Goal: Task Accomplishment & Management: Manage account settings

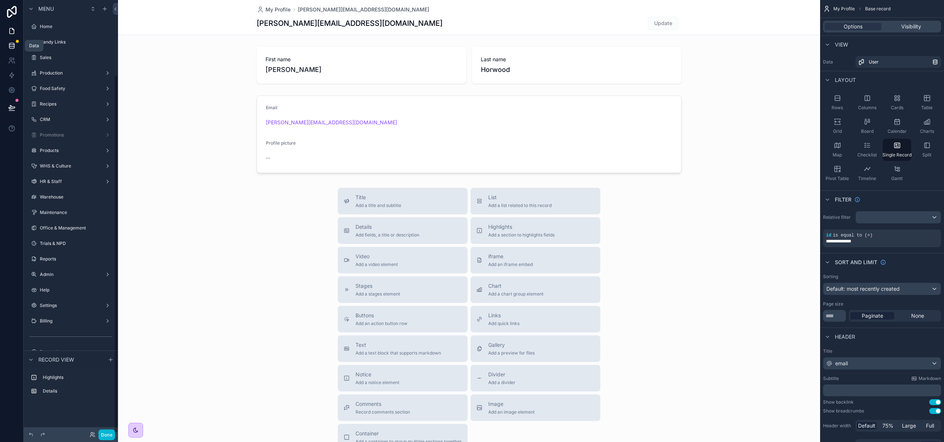
scroll to position [91, 0]
click at [6, 47] on link at bounding box center [11, 45] width 23 height 15
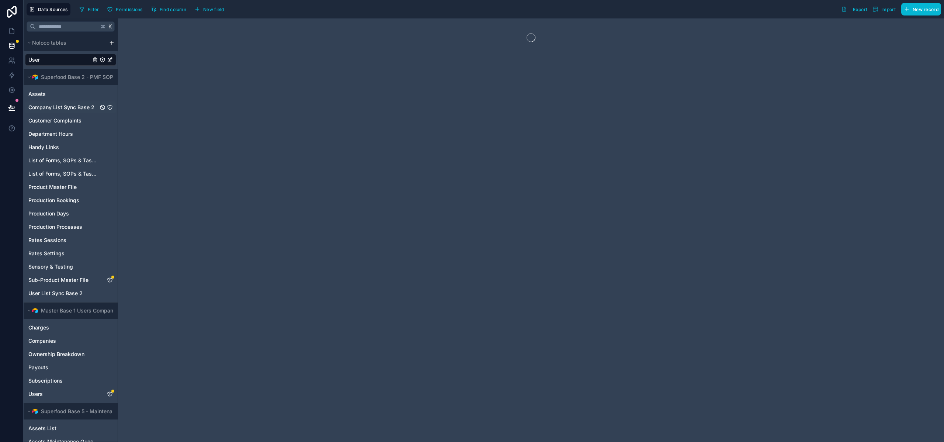
click at [65, 108] on span "Company List Sync Base 2" at bounding box center [61, 107] width 66 height 7
click at [213, 10] on span "Syncing" at bounding box center [212, 10] width 18 height 6
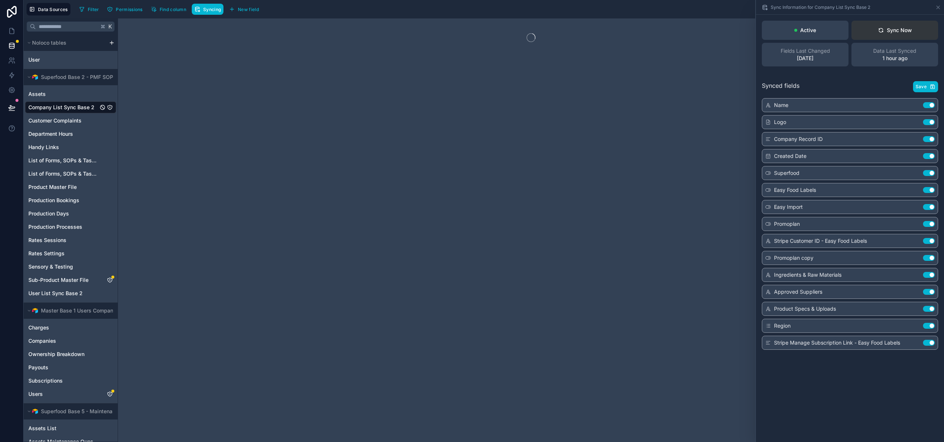
click at [898, 34] on button "Sync Now" at bounding box center [895, 30] width 87 height 19
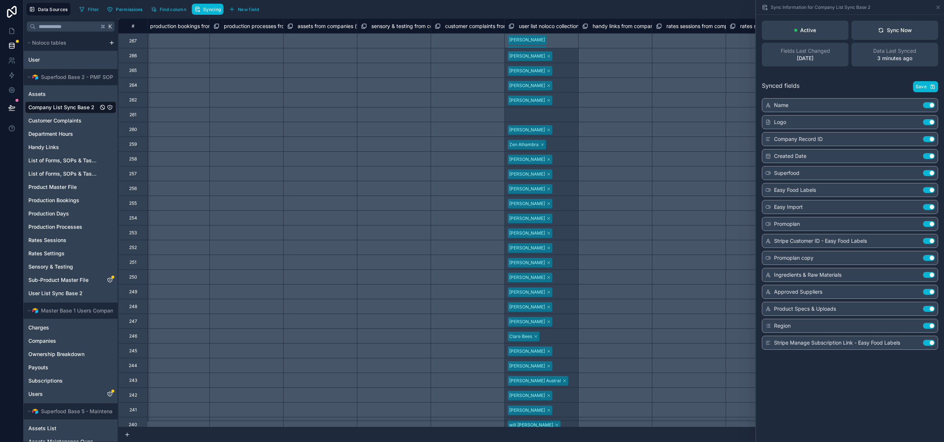
scroll to position [0, 1738]
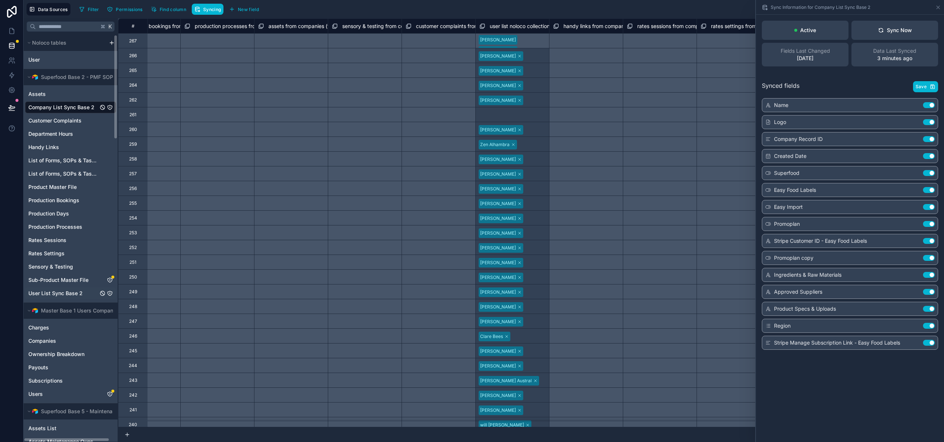
click at [40, 292] on span "User List Sync Base 2" at bounding box center [55, 293] width 54 height 7
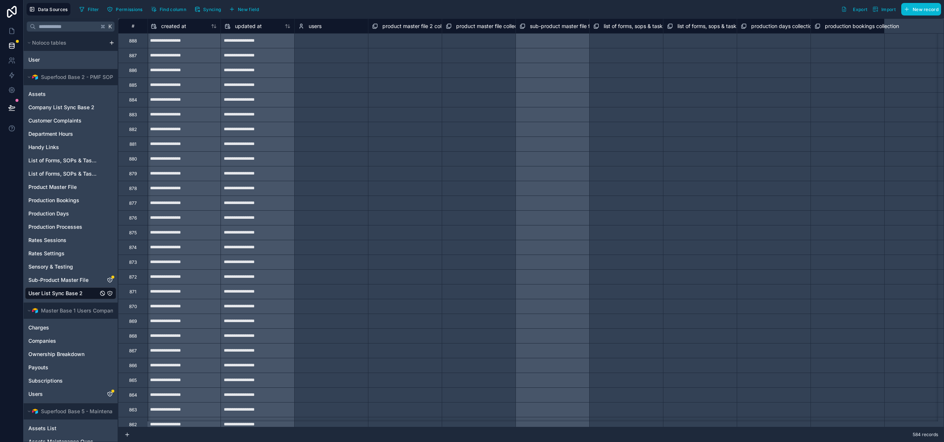
scroll to position [0, 3163]
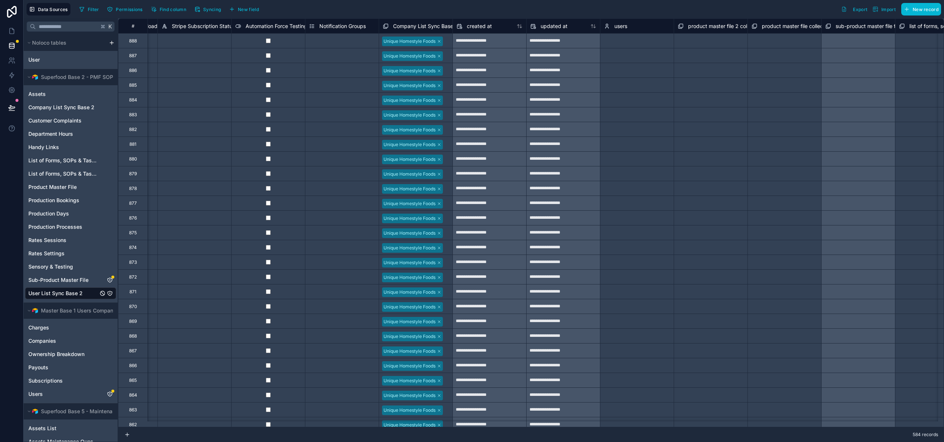
click at [441, 25] on span "Company List Sync Base 2 Noloco" at bounding box center [434, 26] width 83 height 7
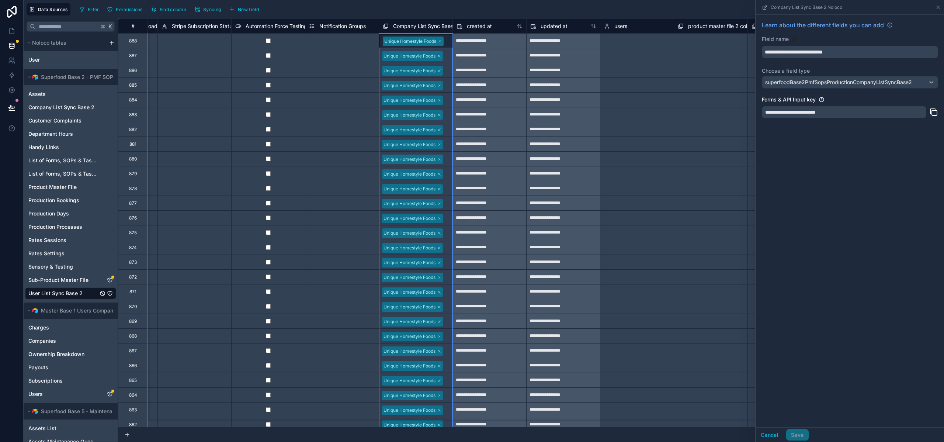
click at [362, 150] on div "Select a Notification Groups" at bounding box center [341, 144] width 73 height 14
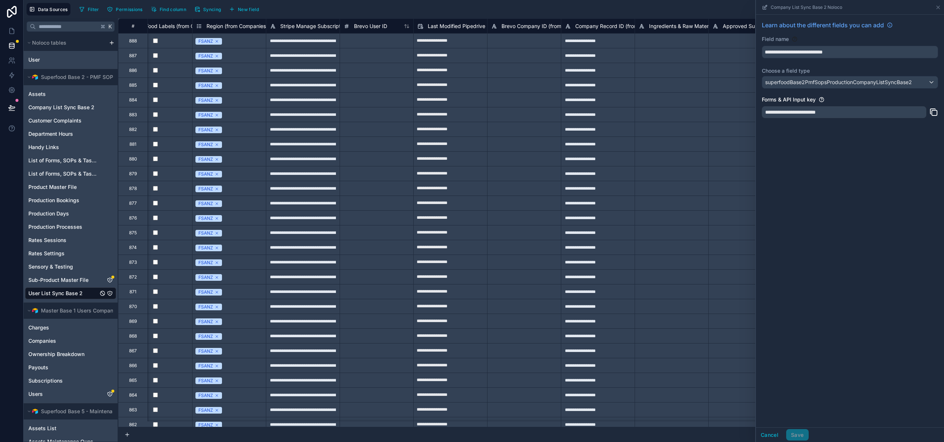
scroll to position [0, 2211]
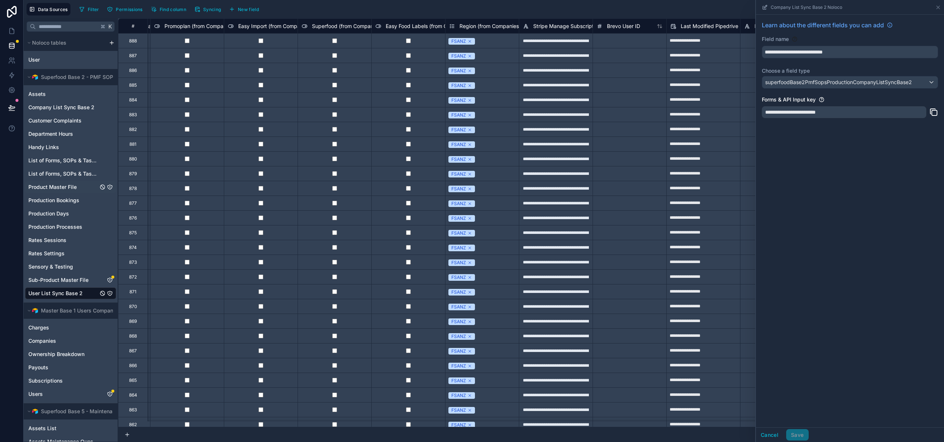
click at [55, 189] on span "Product Master File" at bounding box center [52, 186] width 48 height 7
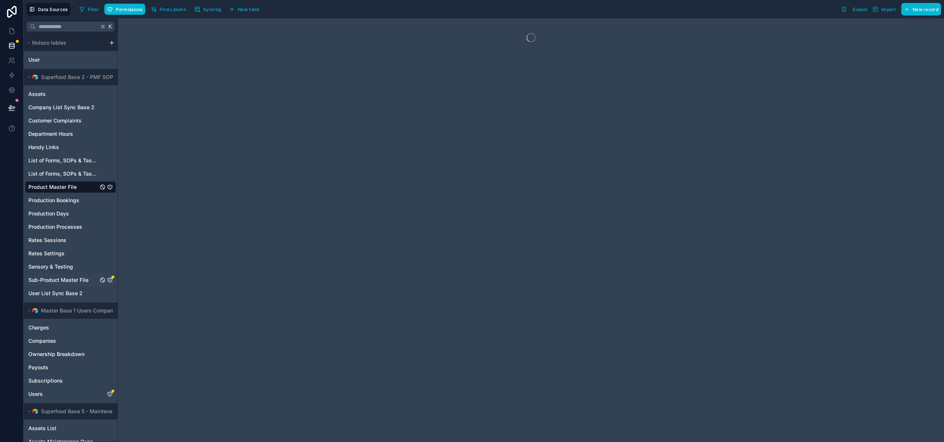
click at [52, 280] on span "Sub-Product Master File" at bounding box center [58, 279] width 60 height 7
click at [125, 12] on span "Permissions" at bounding box center [129, 10] width 27 height 6
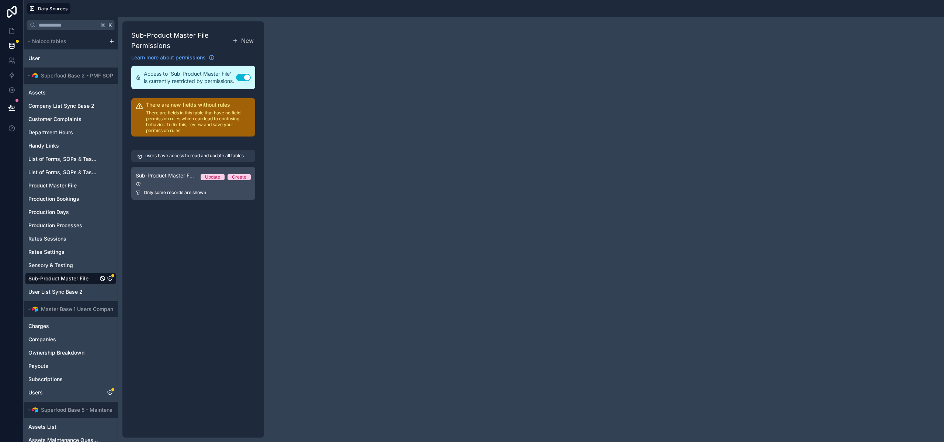
click at [197, 188] on link "Sub-Product Master File Permission 1 Update Create Only some records are shown" at bounding box center [193, 183] width 124 height 33
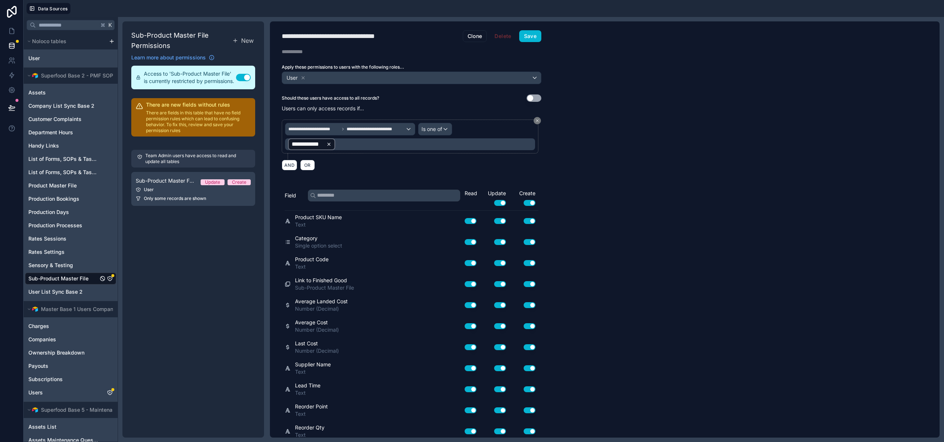
click at [331, 144] on icon at bounding box center [328, 144] width 5 height 5
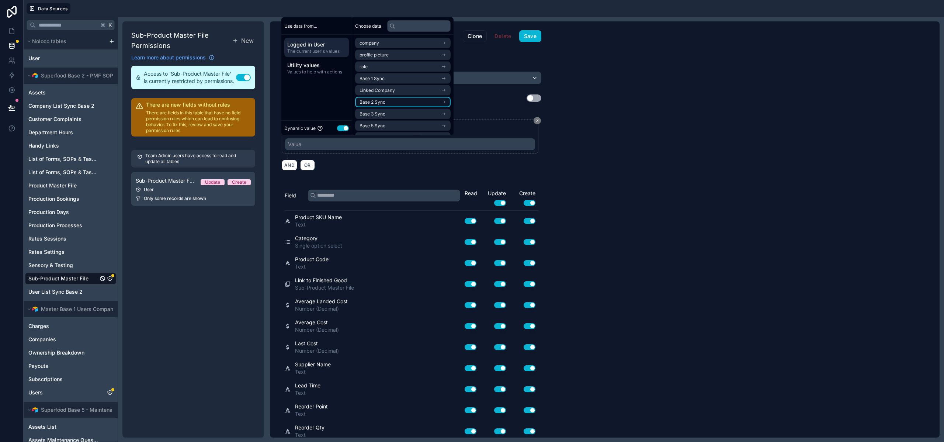
click at [389, 101] on li "Base 2 Sync" at bounding box center [403, 102] width 96 height 10
click at [379, 70] on span "Company List Sync Base 2 Noloco" at bounding box center [396, 68] width 72 height 6
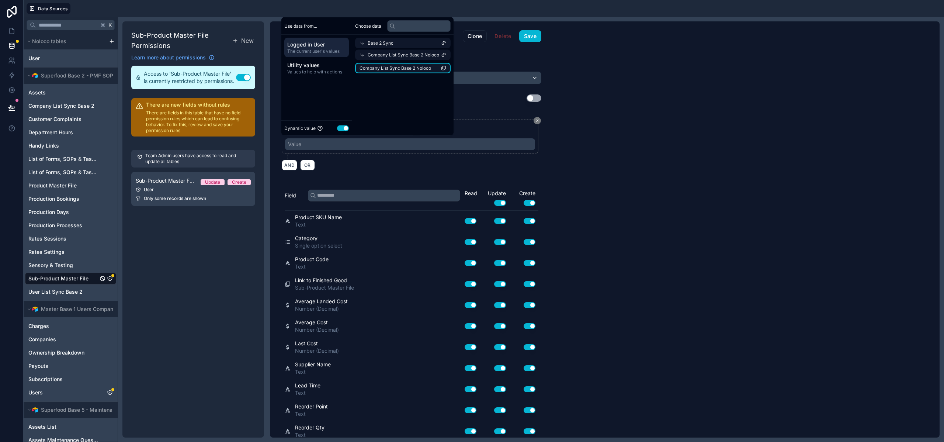
click at [380, 69] on span "Company List Sync Base 2 Noloco" at bounding box center [396, 68] width 72 height 6
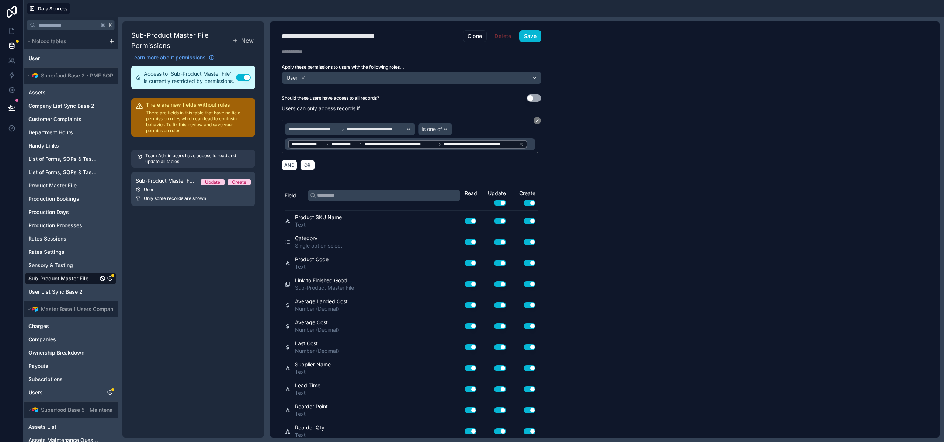
click at [442, 167] on div "AND OR" at bounding box center [412, 164] width 260 height 11
click at [537, 37] on button "Save" at bounding box center [530, 36] width 22 height 12
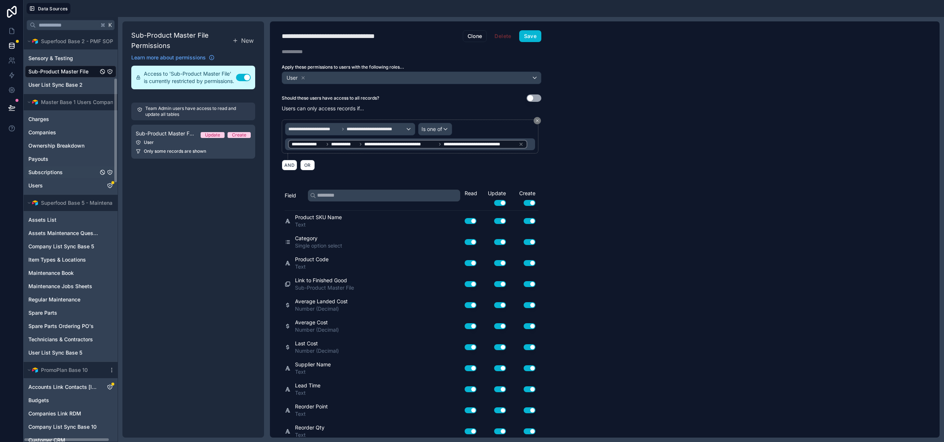
scroll to position [231, 0]
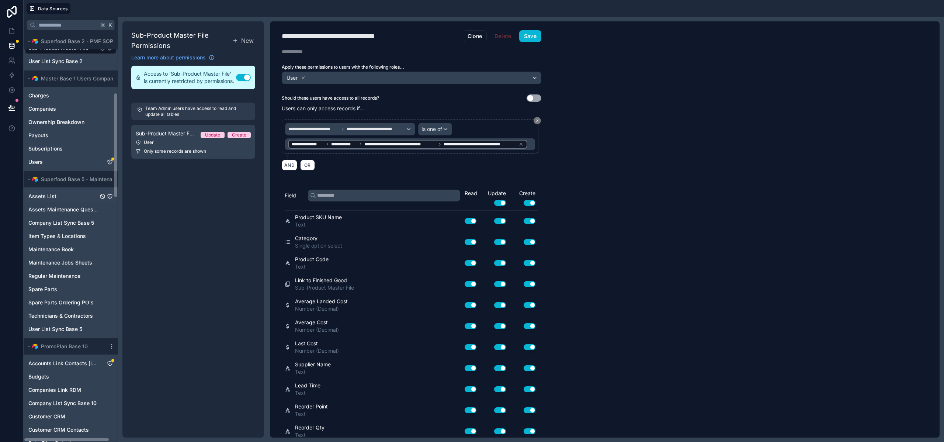
click at [47, 198] on span "Assets List" at bounding box center [42, 196] width 28 height 7
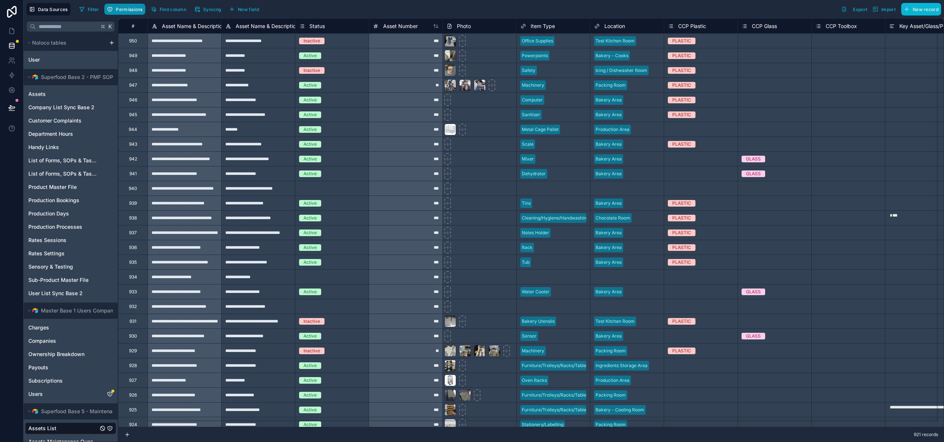
click at [119, 10] on span "Permissions" at bounding box center [129, 10] width 27 height 6
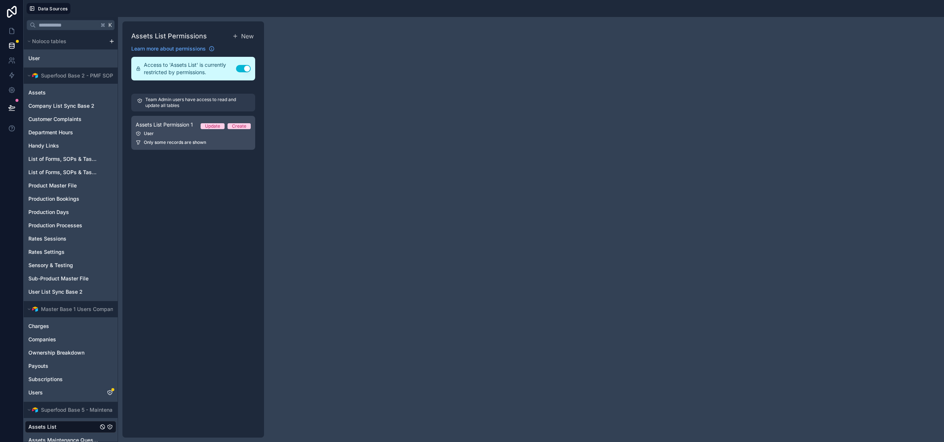
click at [171, 136] on div "User" at bounding box center [193, 134] width 115 height 6
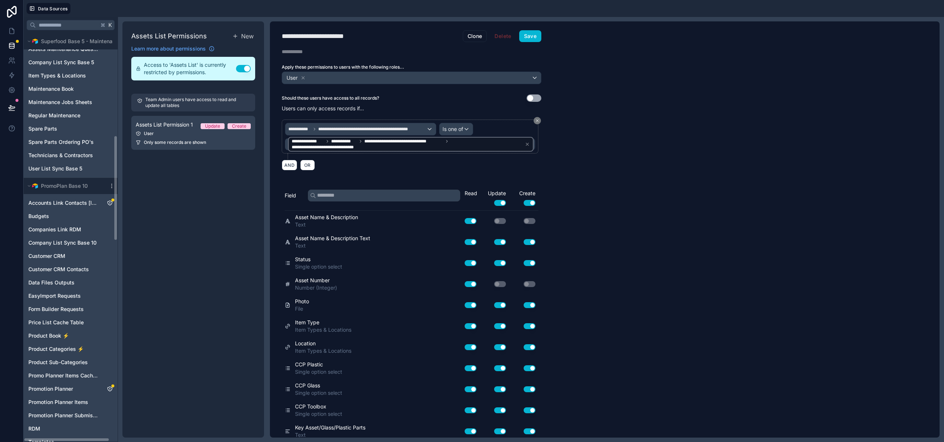
scroll to position [397, 0]
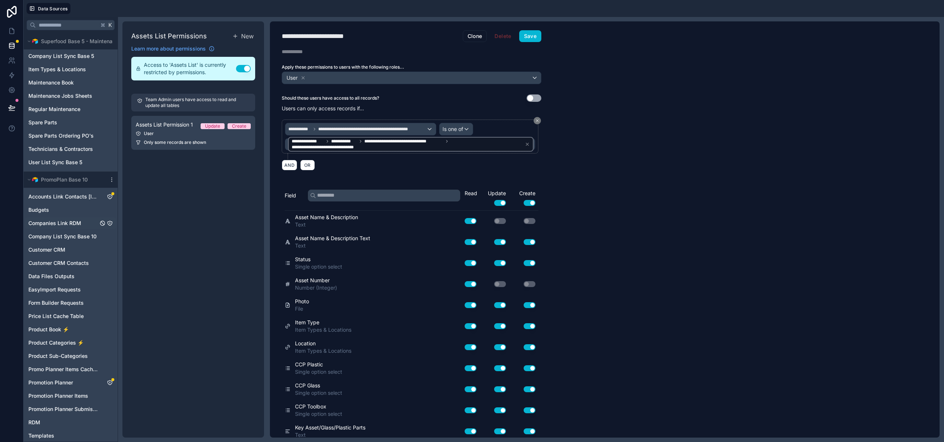
click at [61, 224] on span "Companies Link RDM" at bounding box center [54, 223] width 53 height 7
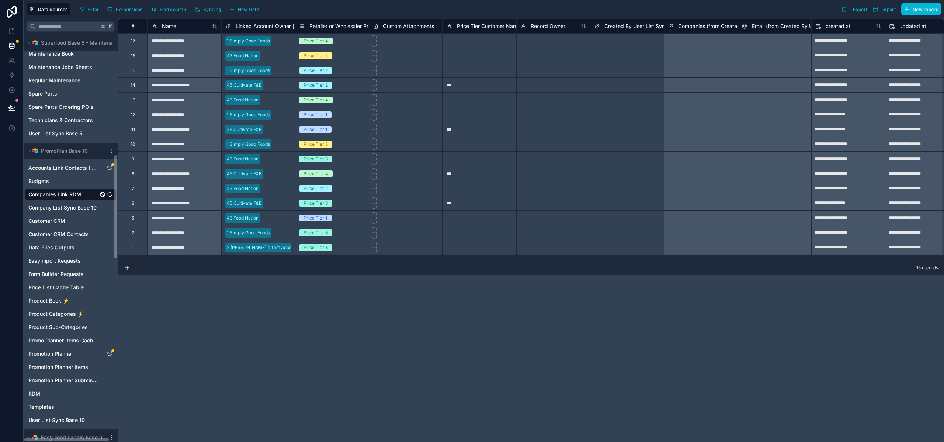
scroll to position [483, 0]
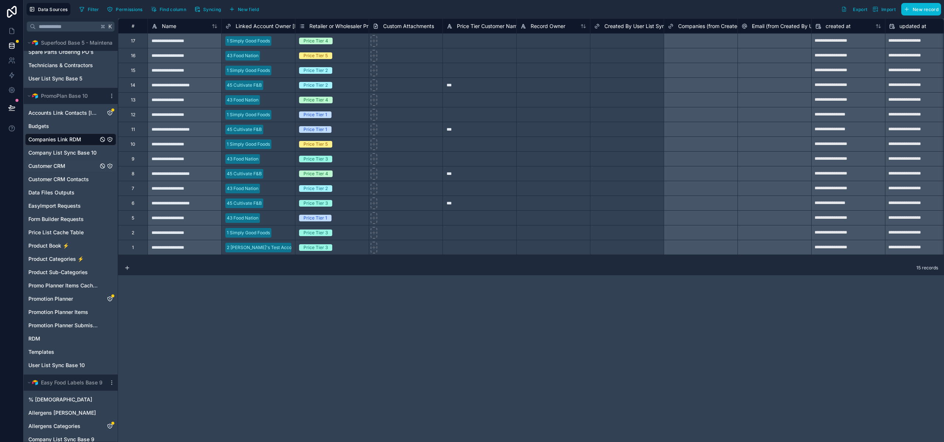
click at [58, 167] on span "Customer CRM" at bounding box center [46, 165] width 37 height 7
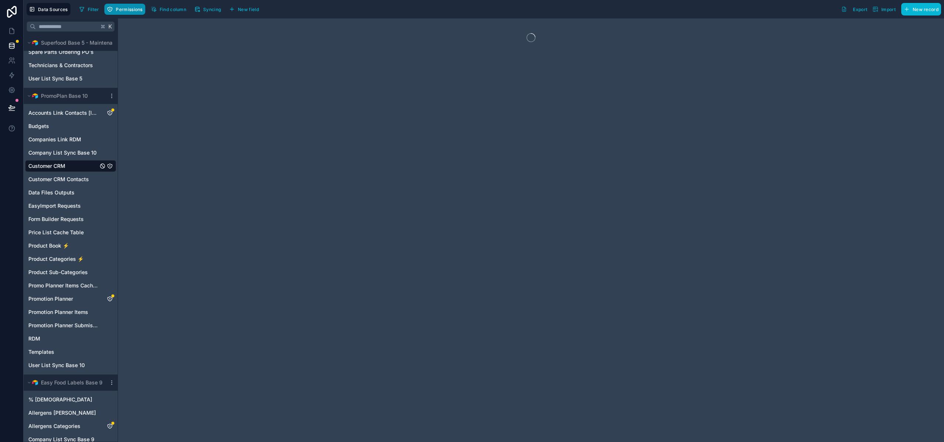
click at [125, 13] on button "Permissions" at bounding box center [124, 9] width 41 height 11
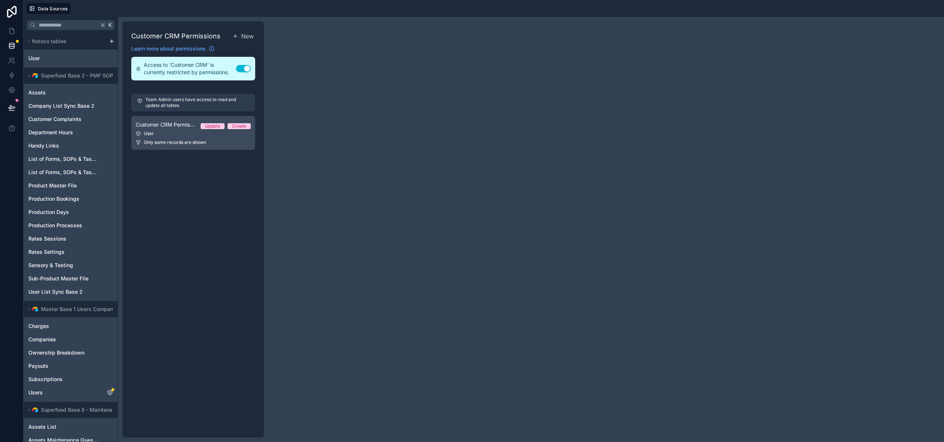
click at [186, 133] on div "User" at bounding box center [193, 134] width 115 height 6
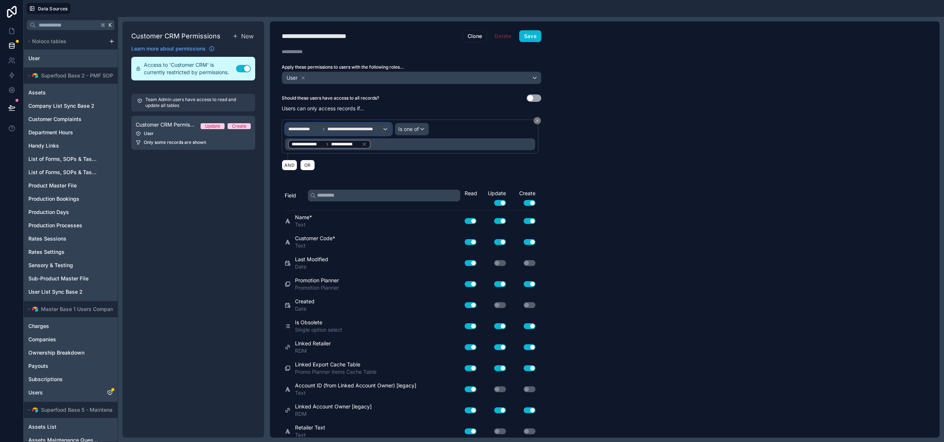
click at [379, 128] on span "**********" at bounding box center [355, 129] width 55 height 6
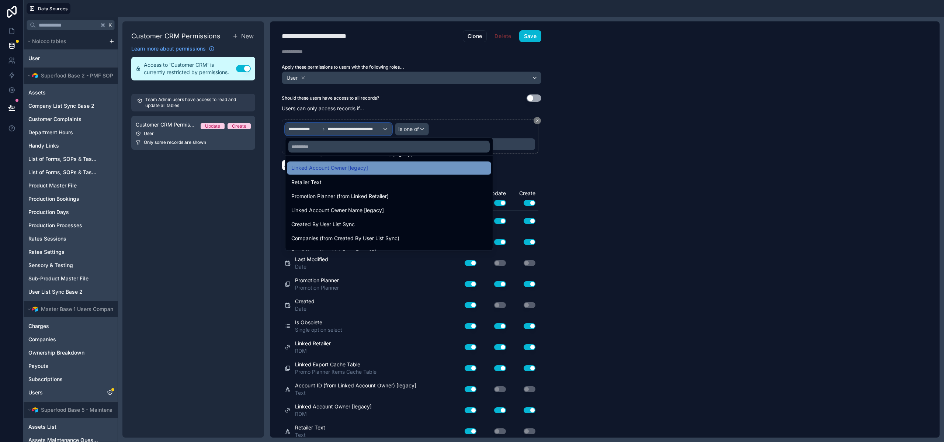
scroll to position [193, 0]
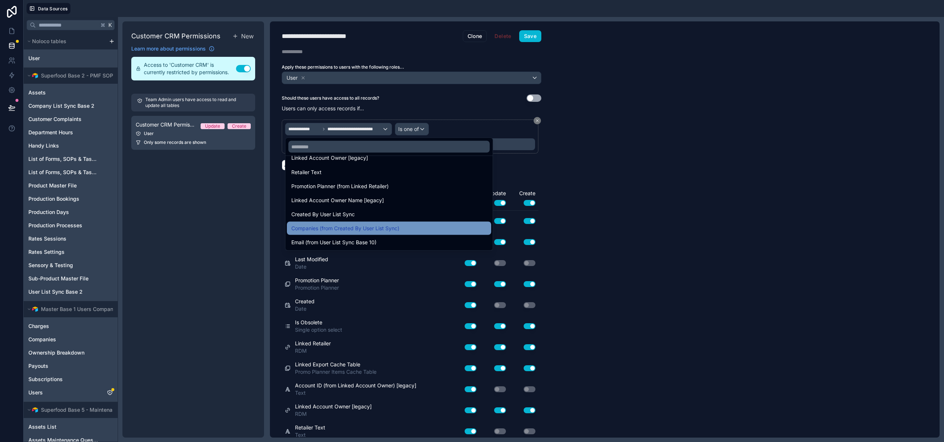
click at [342, 231] on span "Companies (from Created By User List Sync)" at bounding box center [345, 228] width 108 height 9
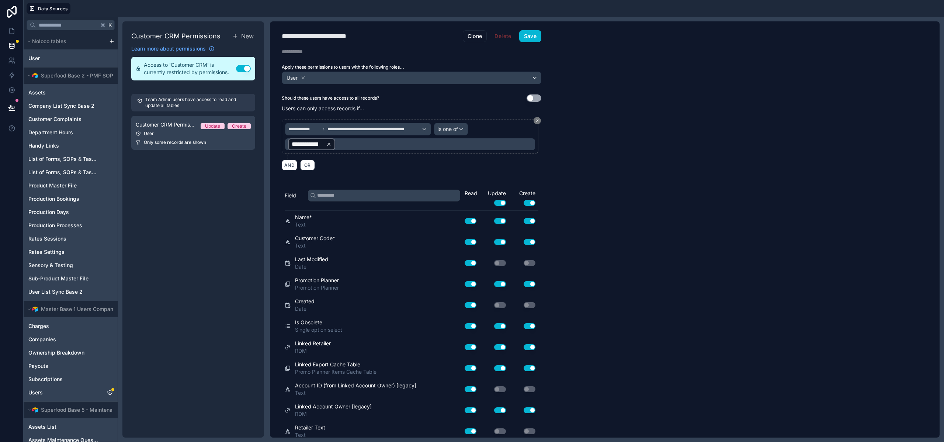
click at [326, 143] on div "**********" at bounding box center [312, 144] width 40 height 9
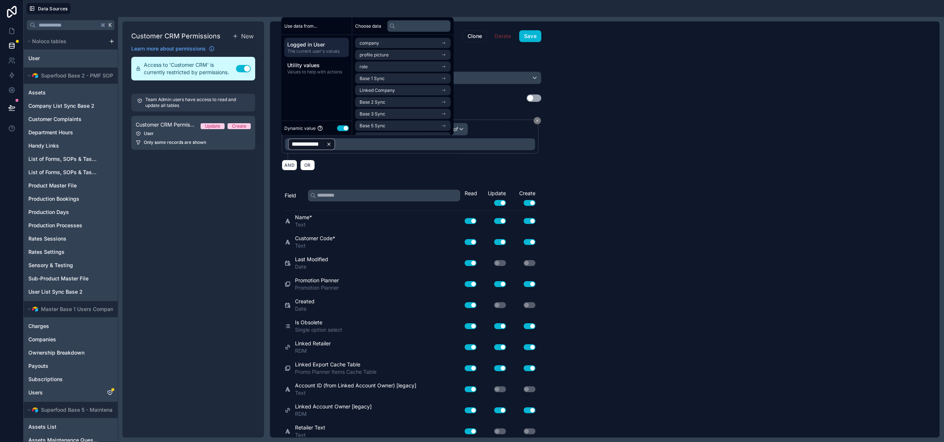
click at [330, 143] on icon at bounding box center [328, 144] width 5 height 5
click at [378, 128] on span "Base 10 Sync" at bounding box center [374, 127] width 28 height 6
click at [405, 174] on div "**********" at bounding box center [412, 145] width 260 height 60
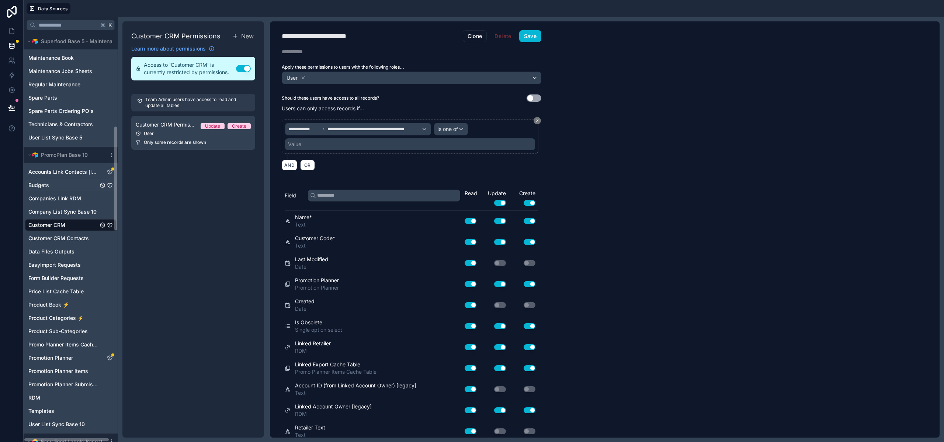
scroll to position [469, 0]
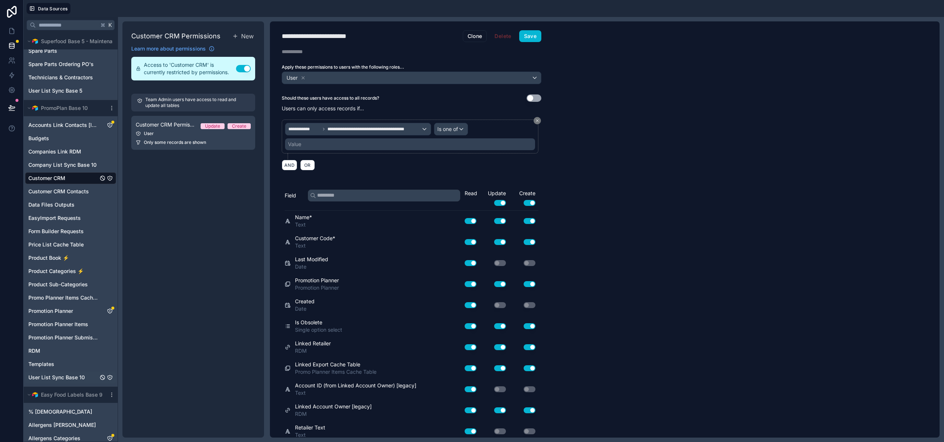
click at [55, 376] on span "User List Sync Base 10" at bounding box center [56, 377] width 56 height 7
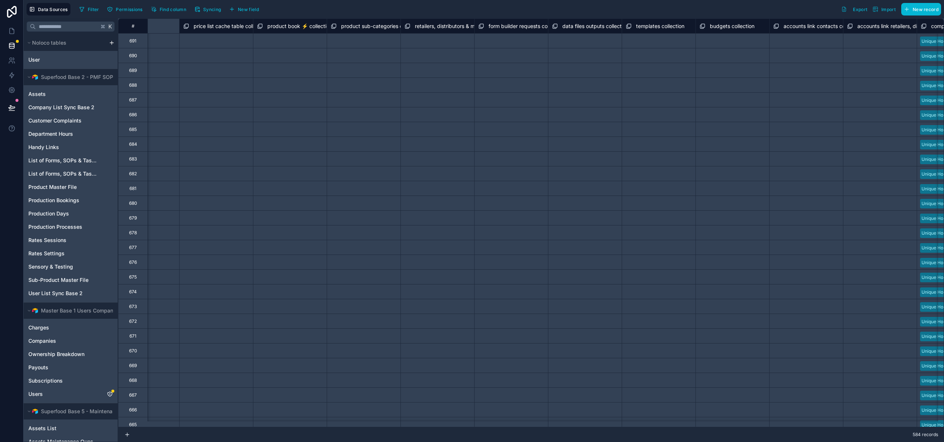
scroll to position [0, 3784]
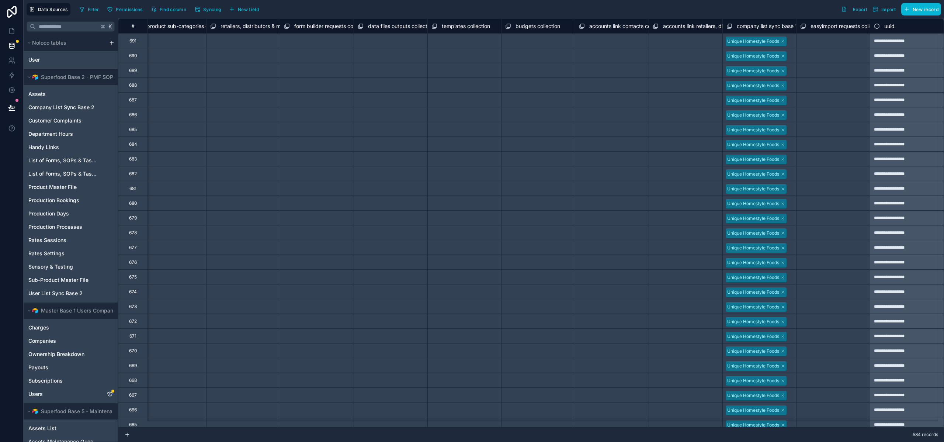
click at [777, 25] on span "company list sync base 10 copy collection" at bounding box center [788, 26] width 102 height 7
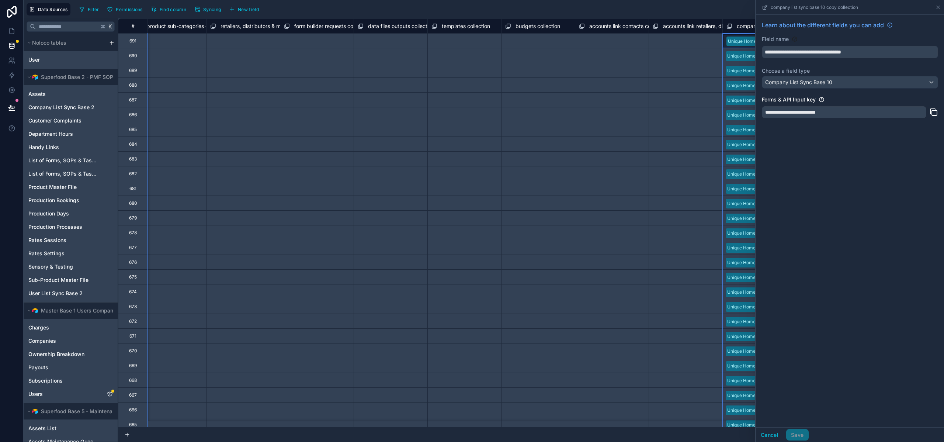
click at [766, 9] on icon at bounding box center [765, 7] width 6 height 6
click at [766, 6] on icon at bounding box center [765, 6] width 3 height 3
click at [939, 7] on icon at bounding box center [939, 7] width 6 height 6
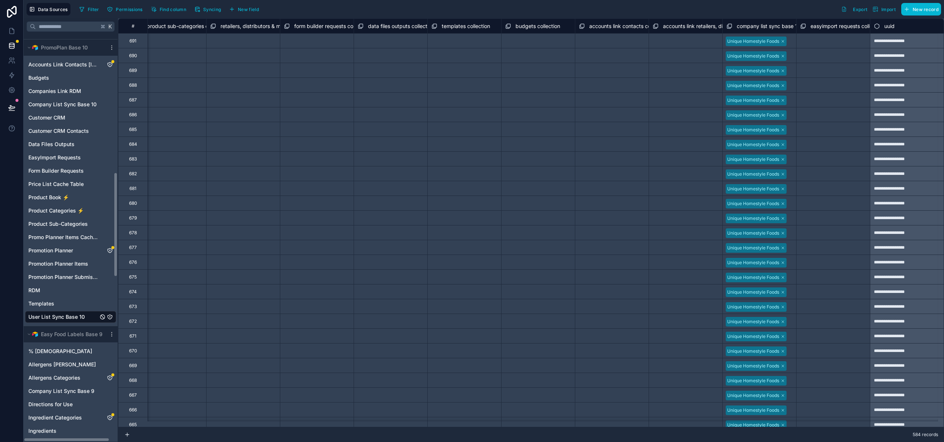
scroll to position [524, 0]
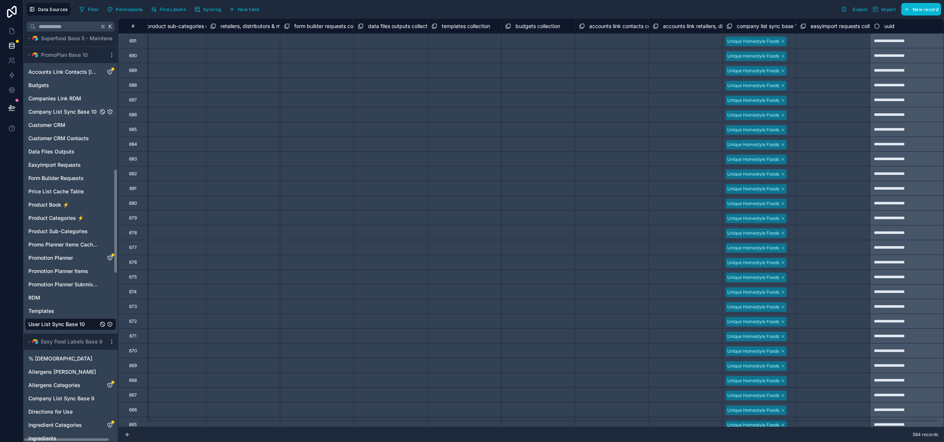
click at [61, 110] on span "Company List Sync Base 10" at bounding box center [62, 111] width 68 height 7
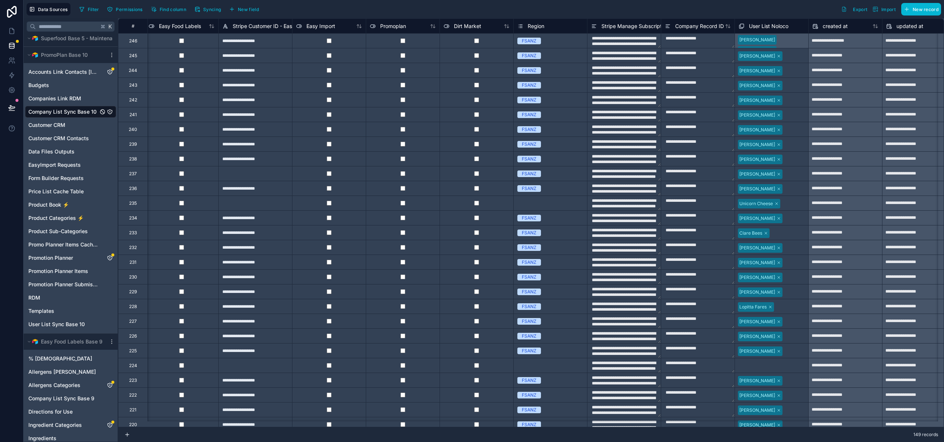
scroll to position [0, 449]
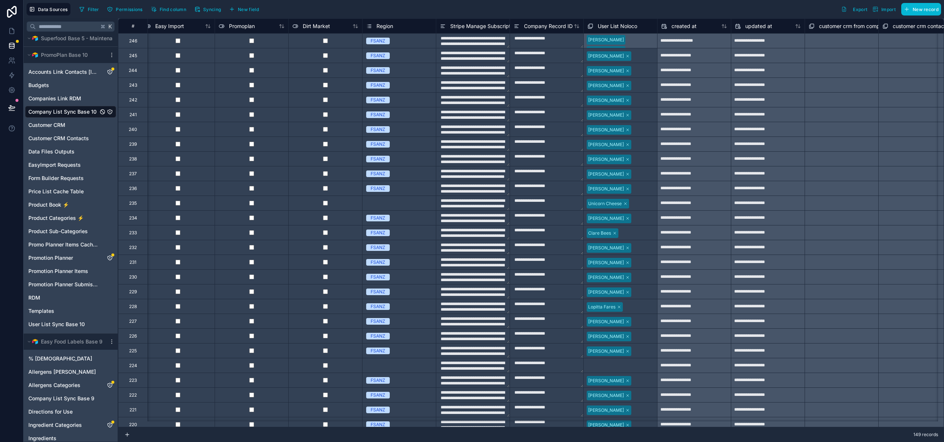
click at [647, 27] on div "User List Noloco" at bounding box center [621, 26] width 66 height 9
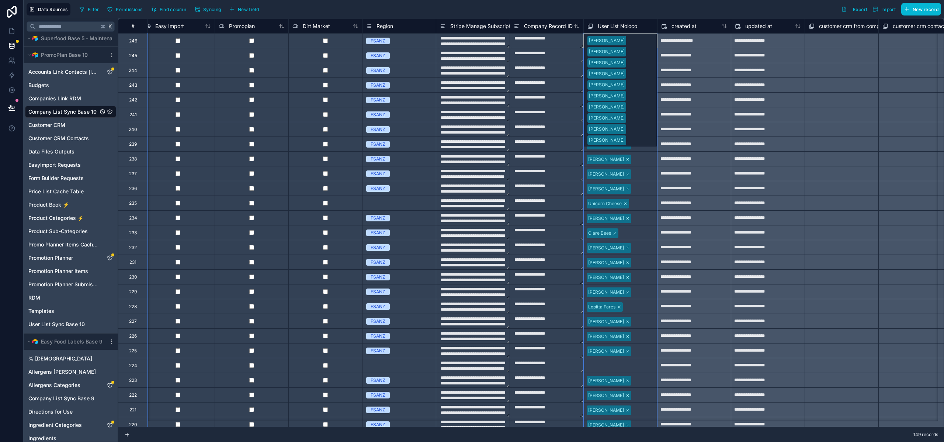
click at [647, 27] on div "User List Noloco" at bounding box center [621, 26] width 66 height 9
click at [626, 25] on span "User List Noloco" at bounding box center [617, 26] width 39 height 7
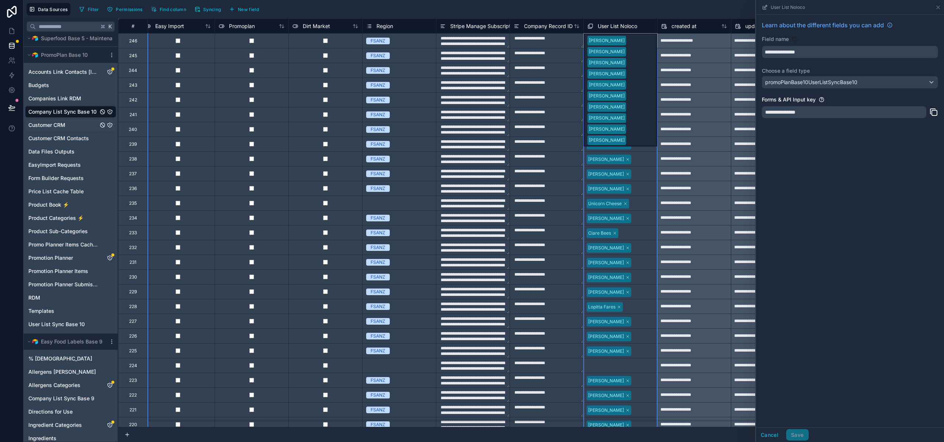
click at [48, 125] on span "Customer CRM" at bounding box center [46, 124] width 37 height 7
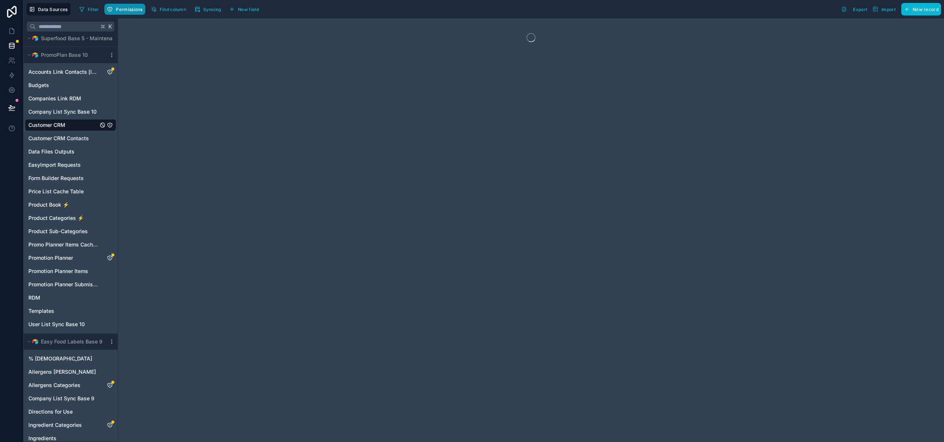
click at [122, 12] on button "Permissions" at bounding box center [124, 9] width 41 height 11
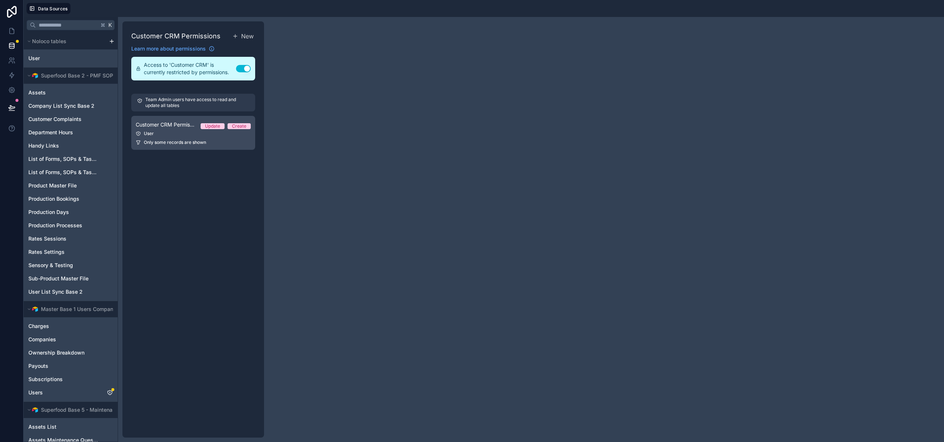
click at [175, 133] on div "User" at bounding box center [193, 134] width 115 height 6
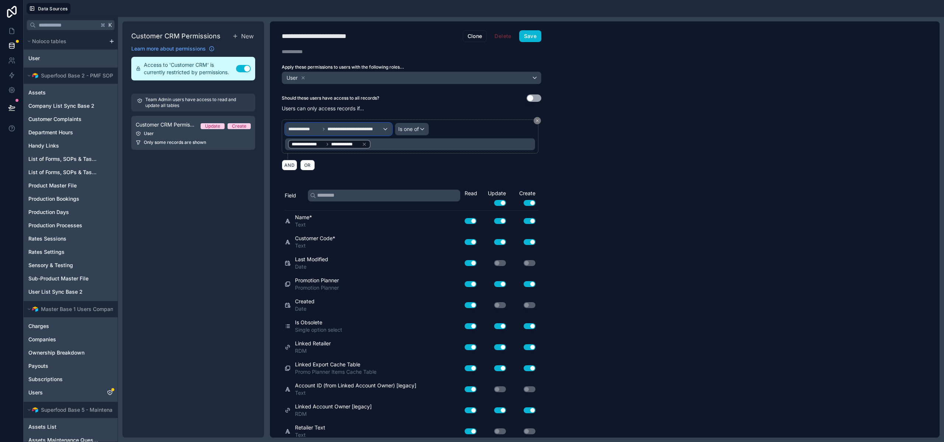
click at [370, 126] on span "**********" at bounding box center [355, 129] width 55 height 6
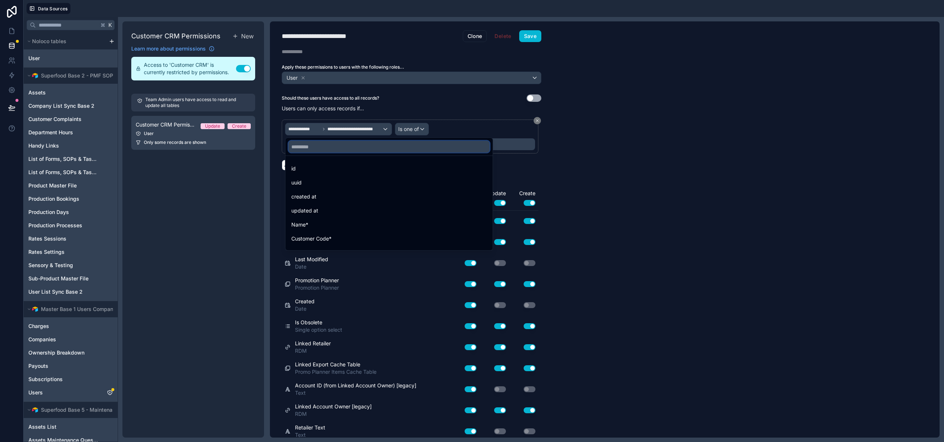
click at [318, 149] on input "text" at bounding box center [388, 147] width 201 height 12
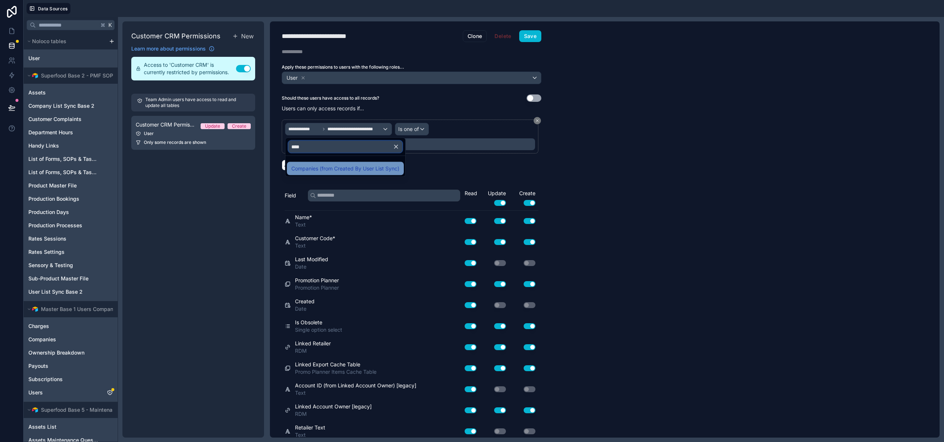
type input "****"
click at [352, 166] on span "Companies (from Created By User List Sync)" at bounding box center [345, 168] width 108 height 9
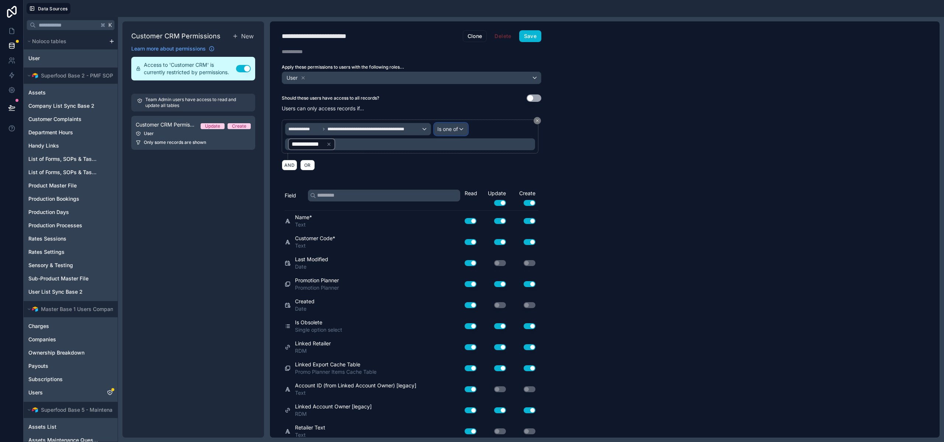
click at [456, 130] on span "Is one of" at bounding box center [448, 128] width 21 height 7
click at [458, 197] on span "Is one of" at bounding box center [451, 196] width 22 height 9
click at [330, 144] on icon at bounding box center [328, 144] width 5 height 5
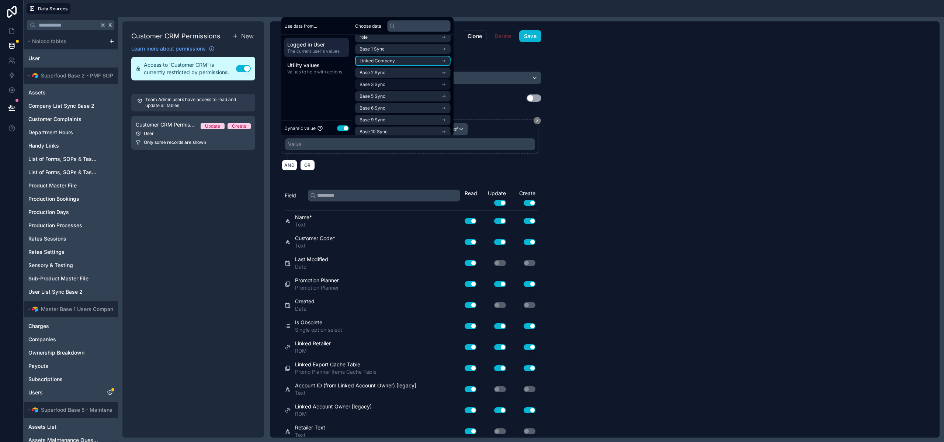
scroll to position [34, 0]
click at [380, 128] on span "Base 10 Sync" at bounding box center [374, 127] width 28 height 6
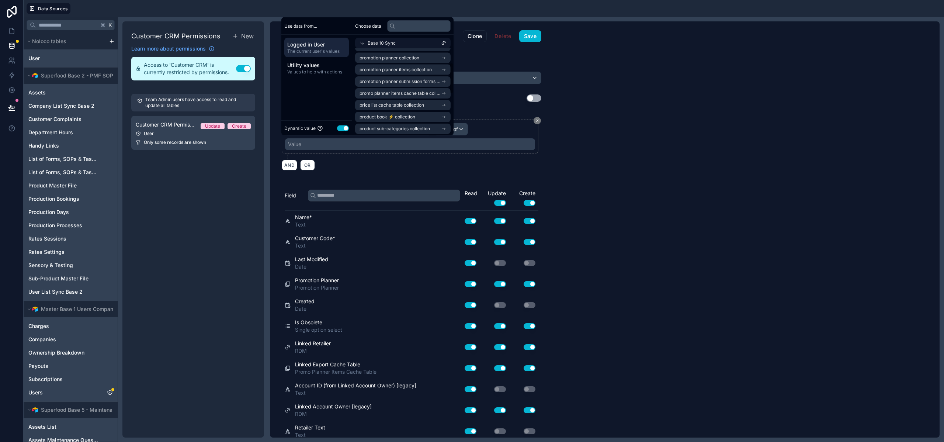
scroll to position [153, 0]
click at [397, 129] on span "company list sync base 10 copy collection" at bounding box center [401, 127] width 82 height 6
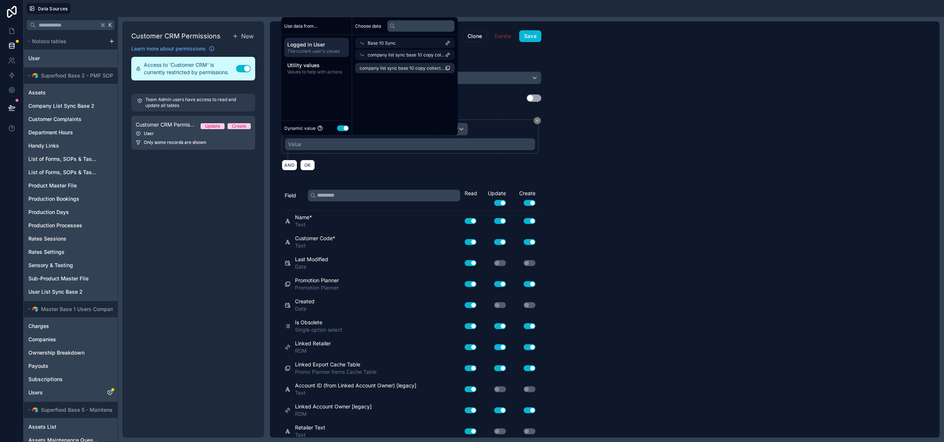
scroll to position [0, 0]
click at [395, 68] on span "company list sync base 10 copy collection" at bounding box center [403, 68] width 86 height 6
click at [581, 155] on div "**********" at bounding box center [605, 229] width 670 height 416
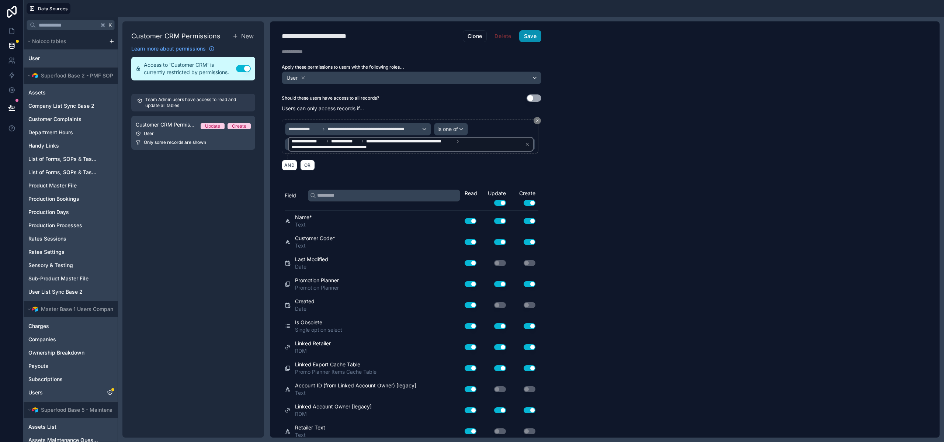
click at [530, 37] on button "Save" at bounding box center [530, 36] width 22 height 12
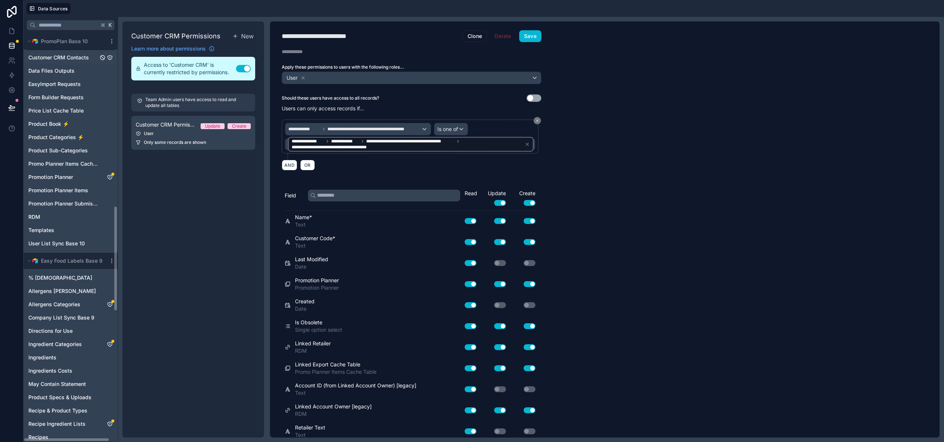
scroll to position [709, 0]
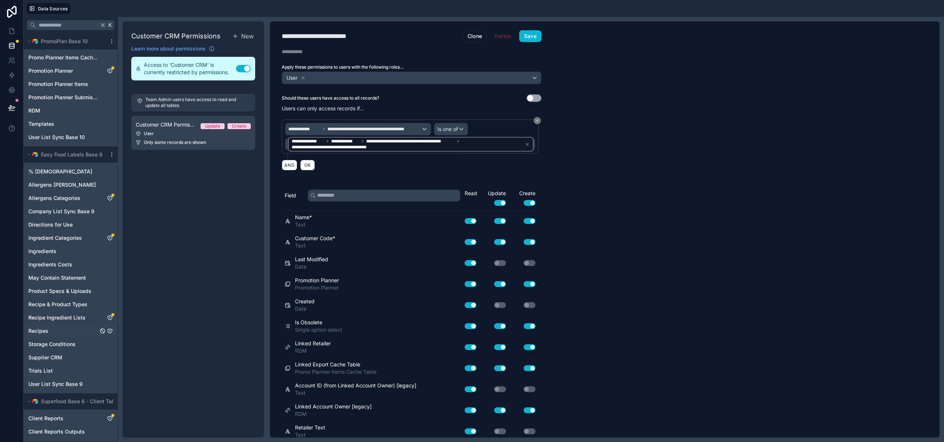
click at [47, 332] on span "Recipes" at bounding box center [38, 330] width 20 height 7
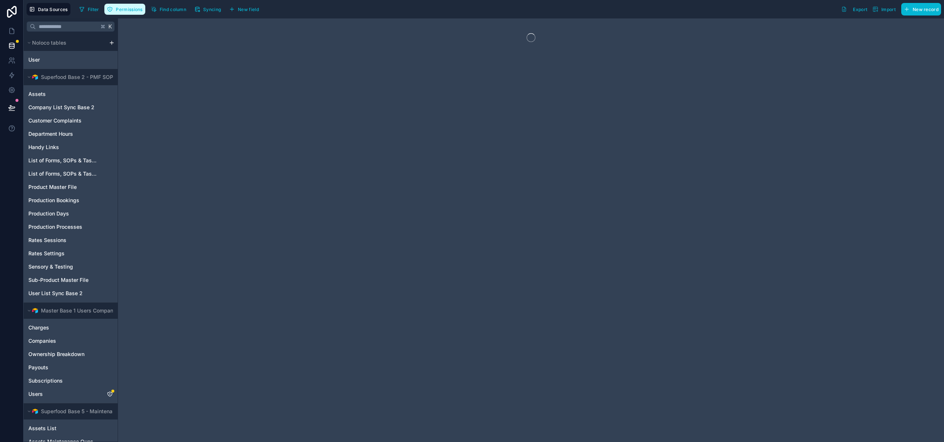
click at [132, 8] on span "Permissions" at bounding box center [129, 10] width 27 height 6
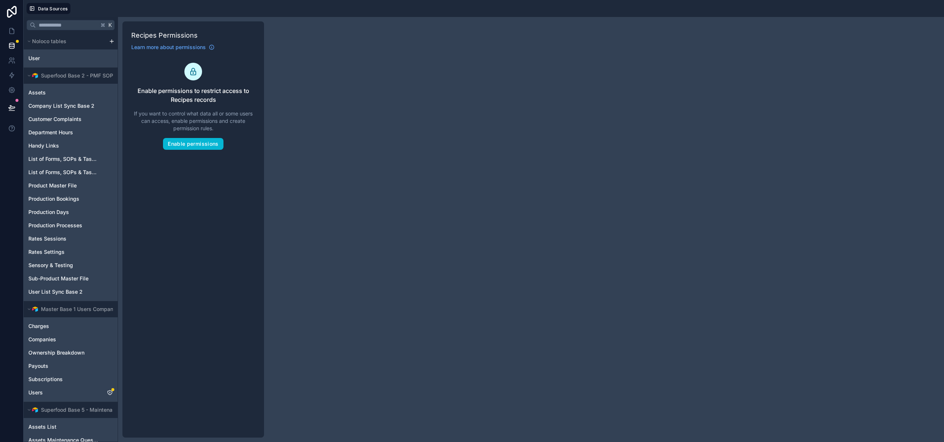
click at [204, 150] on div "Recipes Permissions Learn more about permissions Enable permissions to restrict…" at bounding box center [193, 229] width 142 height 416
click at [205, 146] on button "Enable permissions" at bounding box center [193, 144] width 60 height 12
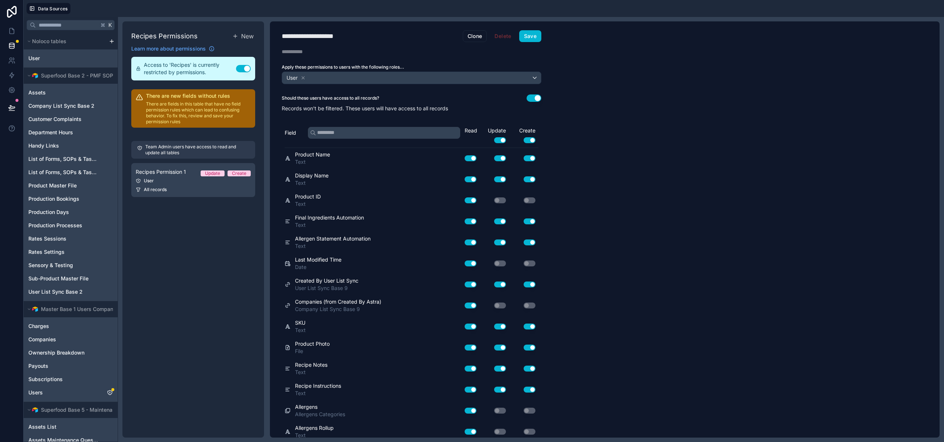
click at [536, 97] on button "Use setting" at bounding box center [534, 97] width 15 height 7
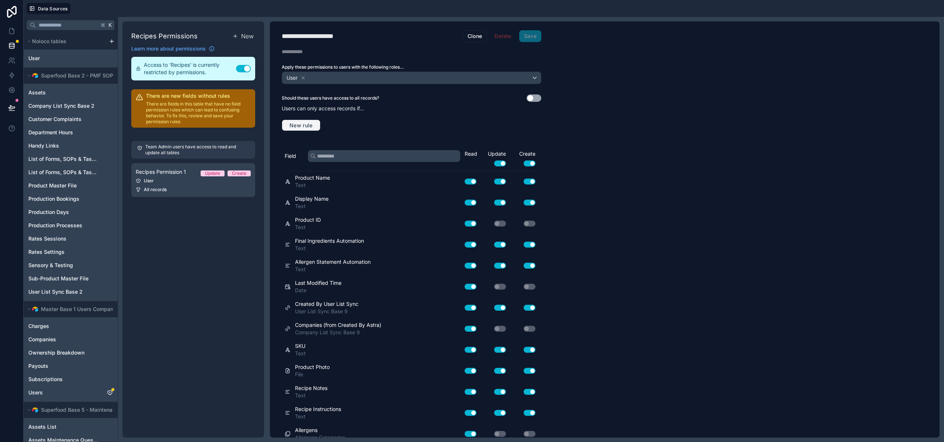
click at [307, 124] on span "New rule" at bounding box center [301, 125] width 29 height 7
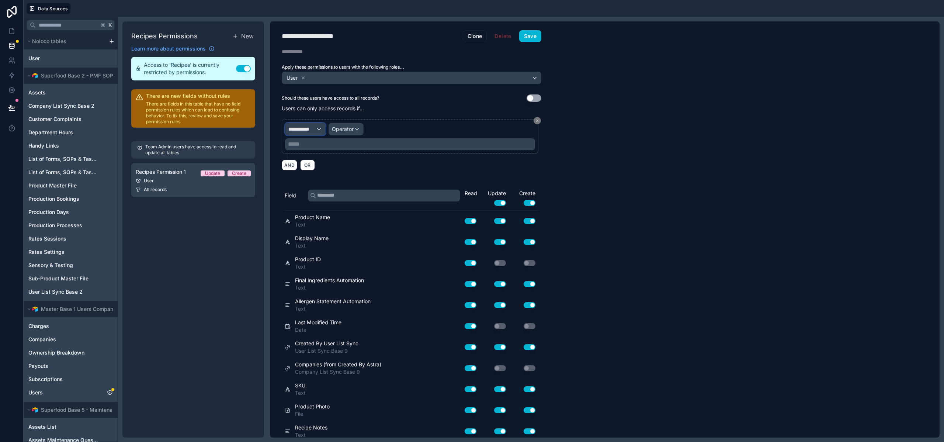
click at [312, 130] on span "**********" at bounding box center [301, 128] width 27 height 7
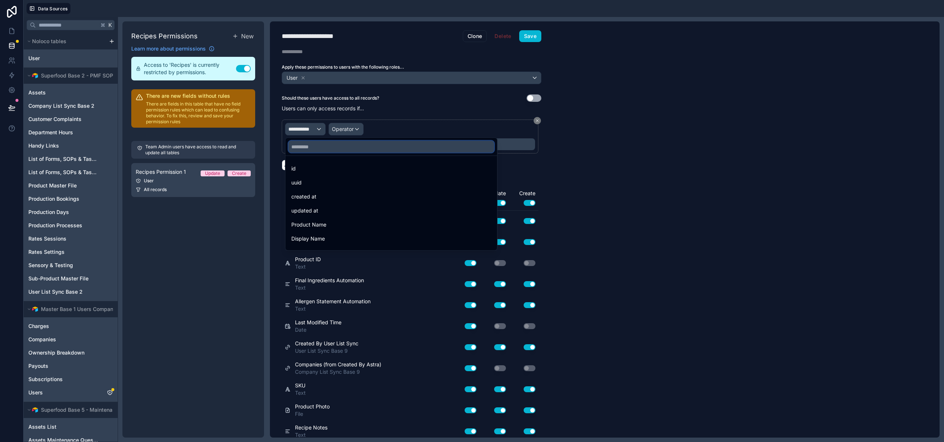
click at [319, 150] on input "text" at bounding box center [391, 147] width 206 height 12
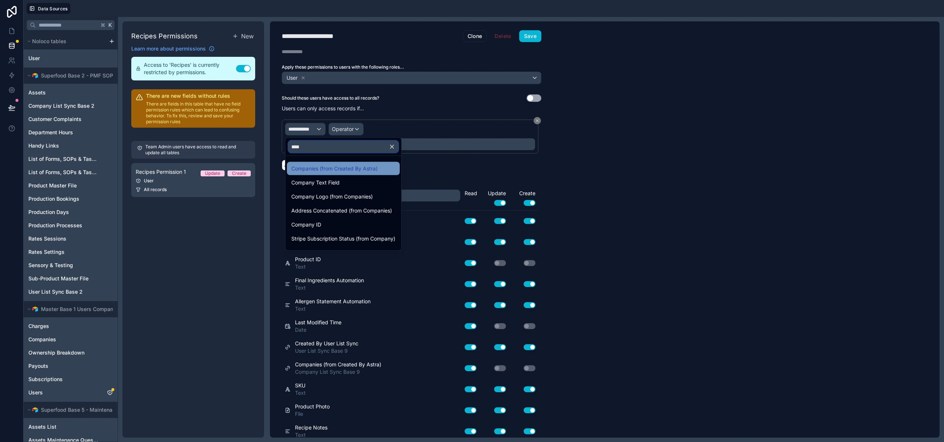
type input "****"
click at [346, 172] on span "Companies (from Created By Astra)" at bounding box center [334, 168] width 86 height 9
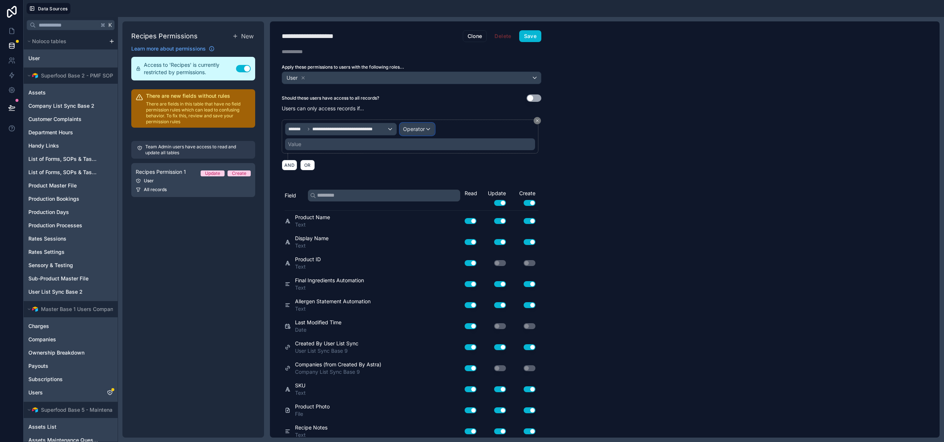
click at [420, 130] on span "Operator" at bounding box center [414, 129] width 22 height 6
drag, startPoint x: 430, startPoint y: 198, endPoint x: 346, endPoint y: 160, distance: 92.3
click at [429, 198] on div "Is one of" at bounding box center [433, 196] width 55 height 9
click at [312, 142] on div "Value" at bounding box center [410, 144] width 250 height 12
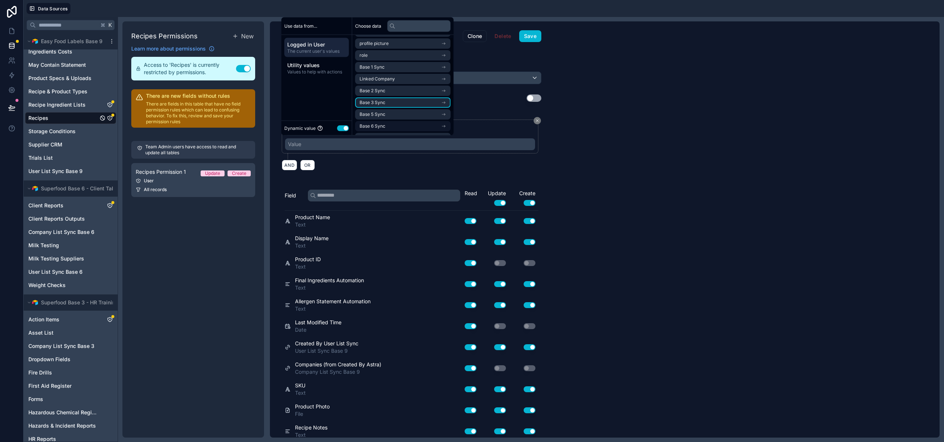
scroll to position [34, 0]
click at [379, 115] on span "Base 9 Sync" at bounding box center [373, 116] width 26 height 6
click at [396, 129] on span "company list sync base 9 copy collection" at bounding box center [401, 127] width 82 height 6
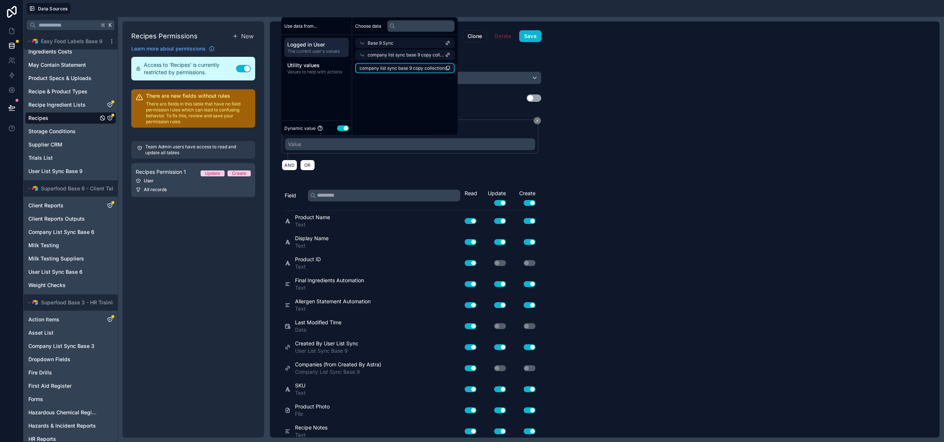
click at [387, 69] on span "company list sync base 9 copy collection" at bounding box center [402, 68] width 85 height 6
click at [528, 35] on button "Save" at bounding box center [530, 36] width 22 height 12
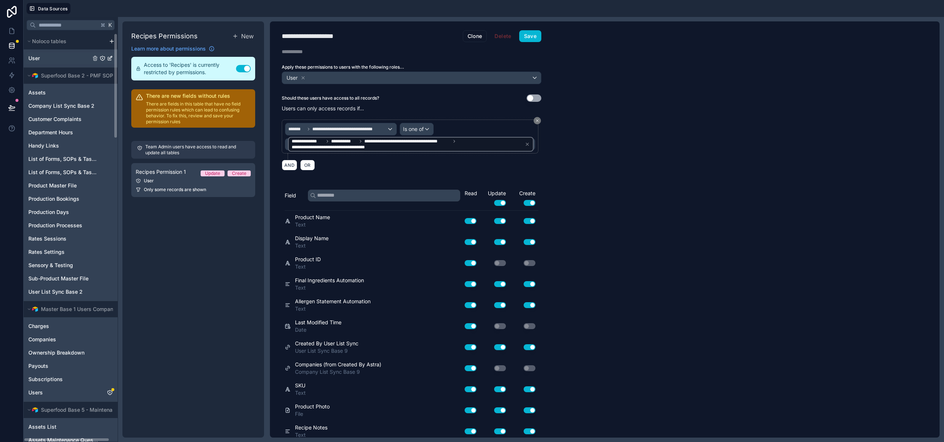
click at [41, 57] on div "User" at bounding box center [70, 58] width 91 height 12
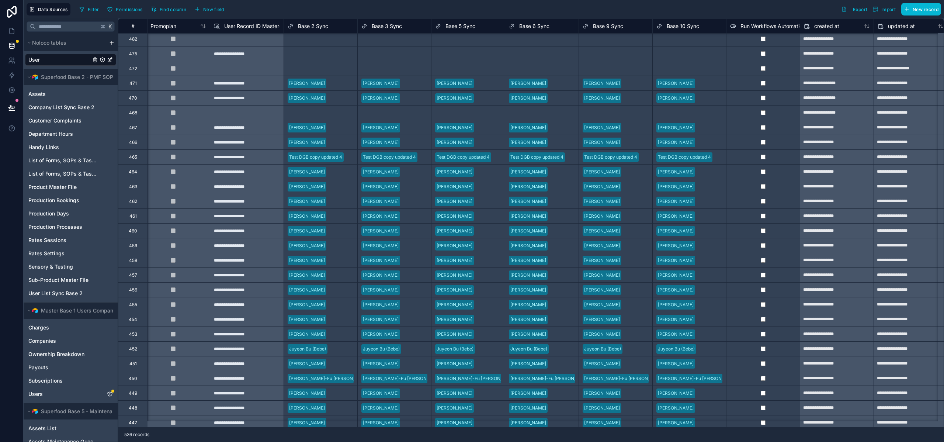
scroll to position [935, 1118]
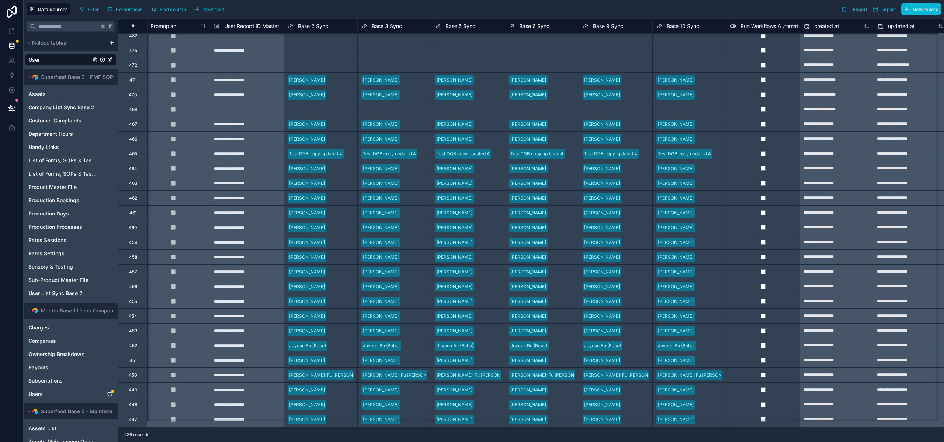
click at [718, 27] on div "Base 10 Sync" at bounding box center [690, 26] width 66 height 9
click at [684, 25] on span "Base 10 Sync" at bounding box center [683, 26] width 32 height 7
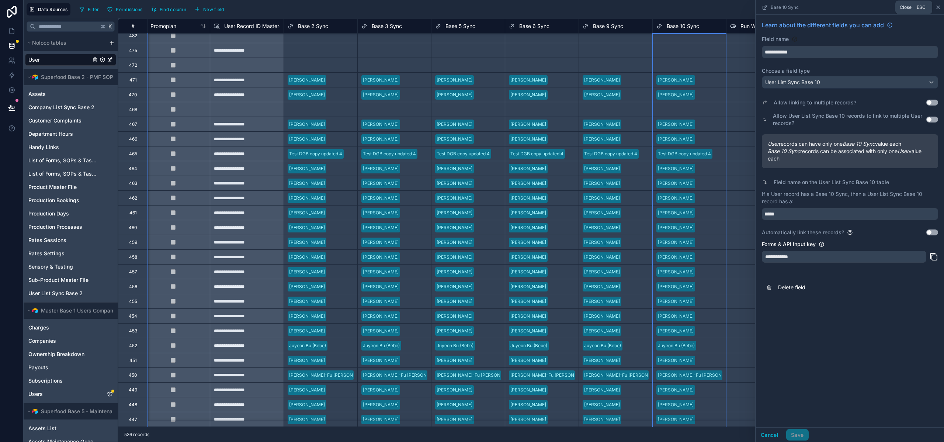
click at [939, 7] on icon at bounding box center [939, 7] width 6 height 6
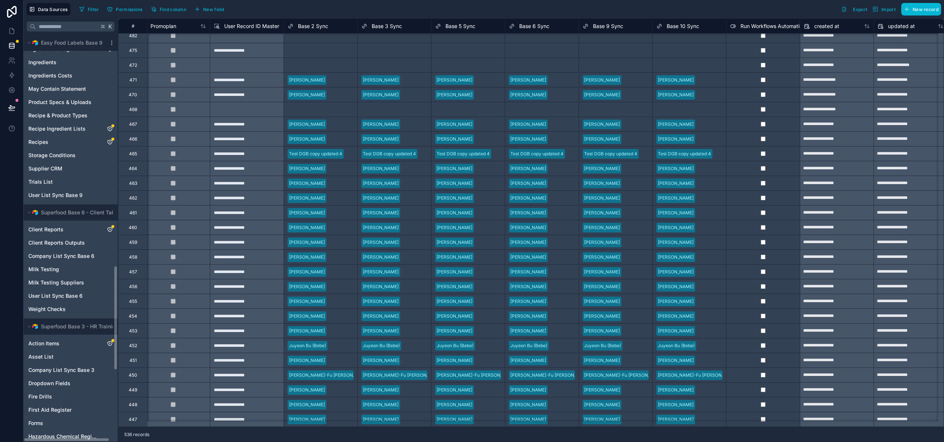
scroll to position [899, 0]
click at [52, 131] on span "Recipe Ingredient Lists" at bounding box center [56, 128] width 57 height 7
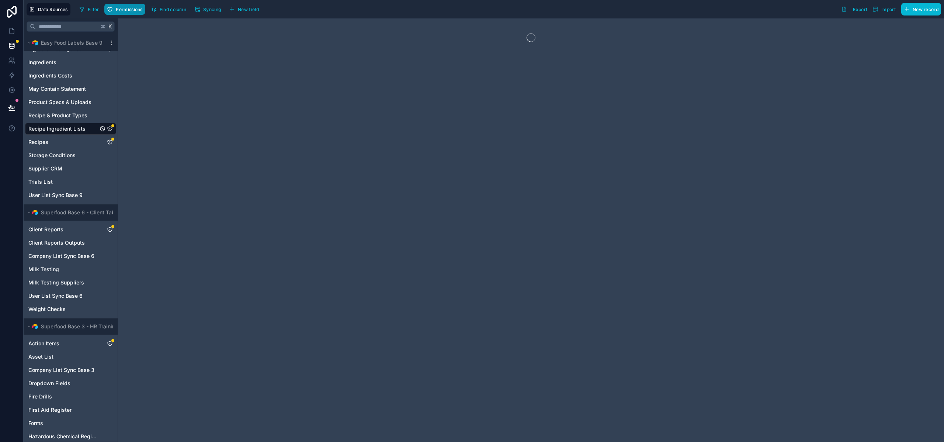
click at [121, 9] on span "Permissions" at bounding box center [129, 10] width 27 height 6
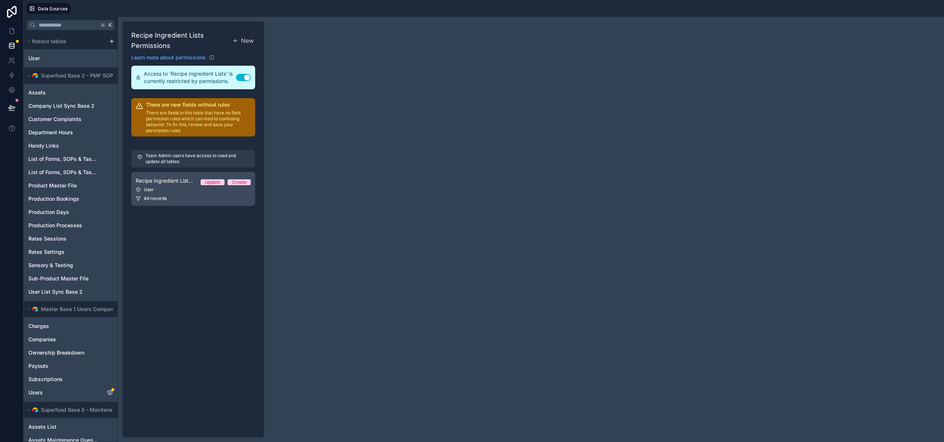
click at [180, 204] on link "Recipe Ingredient Lists Permission 1 Update Create User All records" at bounding box center [193, 189] width 124 height 34
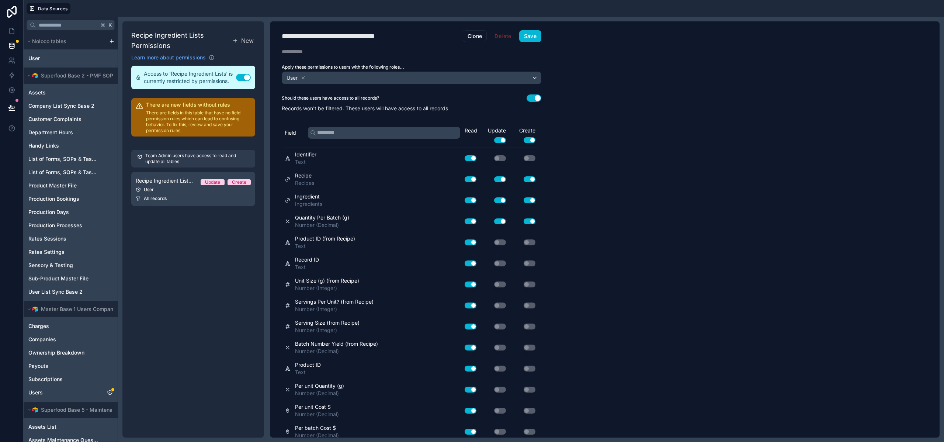
click at [535, 99] on button "Use setting" at bounding box center [534, 97] width 15 height 7
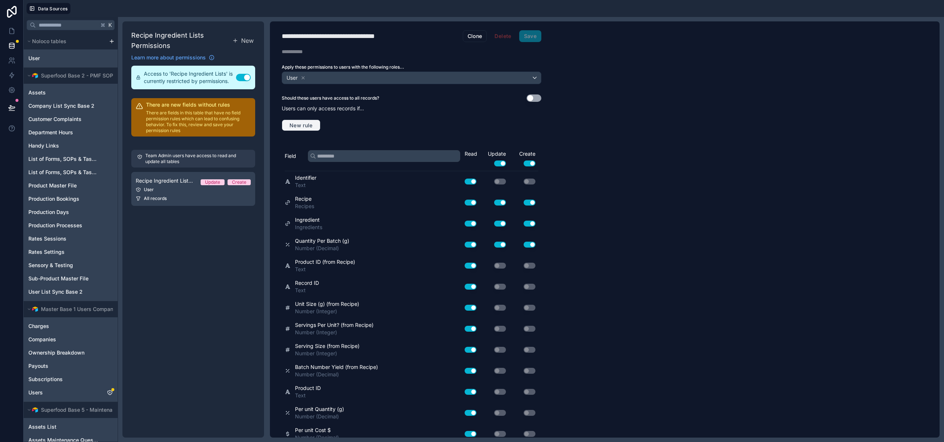
click at [291, 128] on span "New rule" at bounding box center [301, 125] width 29 height 7
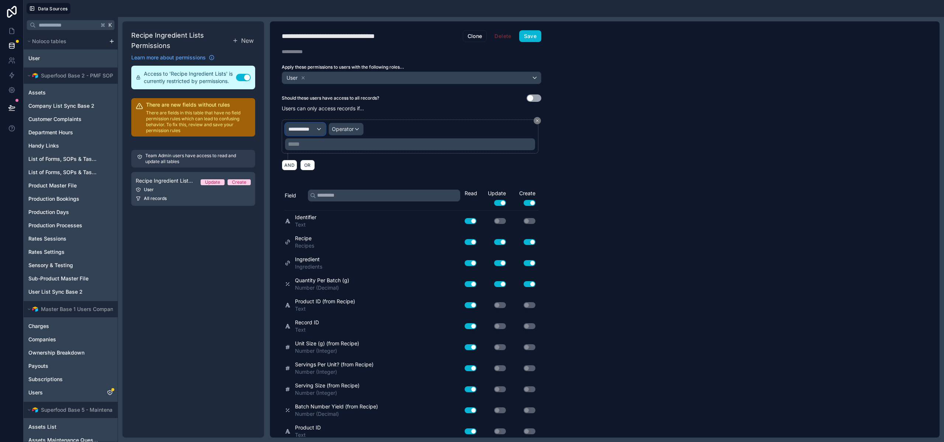
click at [313, 128] on span "**********" at bounding box center [301, 128] width 27 height 7
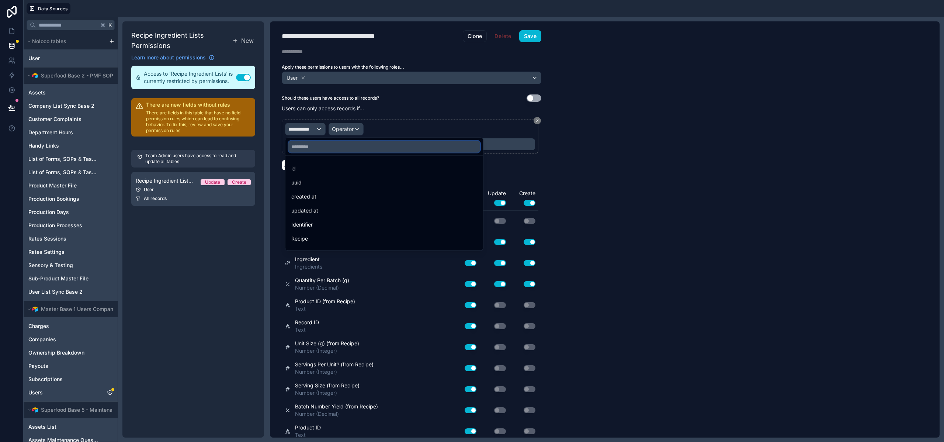
click at [300, 150] on input "text" at bounding box center [384, 147] width 192 height 12
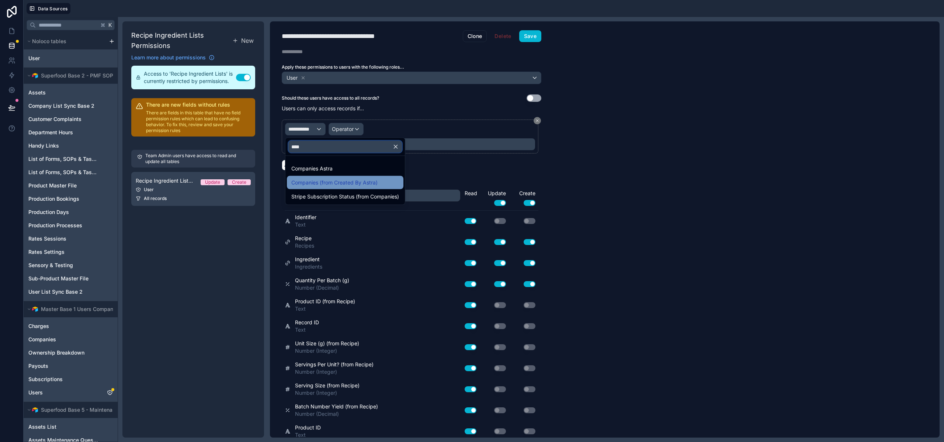
type input "****"
click at [331, 184] on span "Companies (from Created By Astra)" at bounding box center [334, 182] width 86 height 9
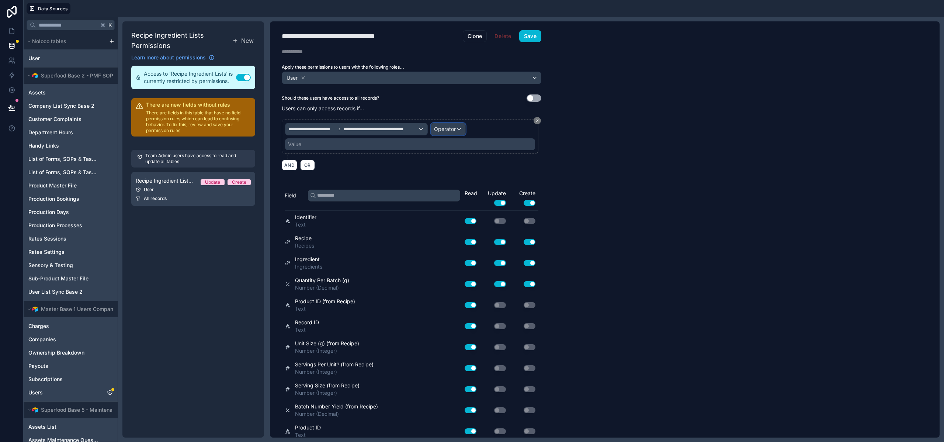
click at [449, 124] on div "Operator" at bounding box center [448, 129] width 34 height 12
click at [455, 201] on div "Is one of" at bounding box center [464, 196] width 63 height 13
click at [331, 146] on div "Value" at bounding box center [410, 144] width 250 height 12
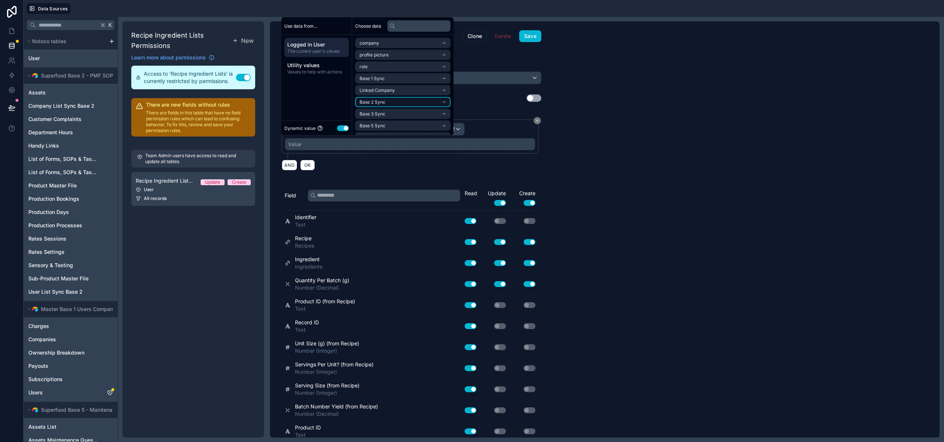
scroll to position [34, 0]
click at [388, 130] on li "Base 10 Sync" at bounding box center [403, 127] width 96 height 10
click at [362, 40] on div "Base 10 Sync" at bounding box center [403, 43] width 96 height 10
click at [385, 116] on span "Base 9 Sync" at bounding box center [373, 116] width 26 height 6
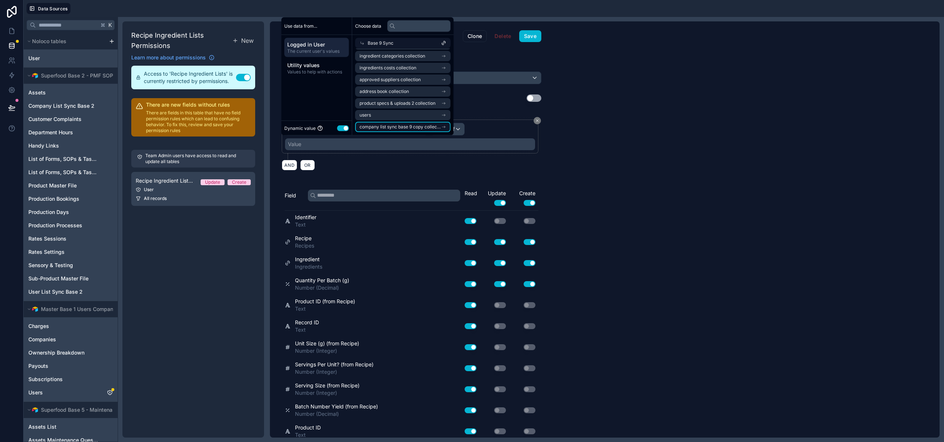
click at [387, 125] on span "company list sync base 9 copy collection" at bounding box center [401, 127] width 82 height 6
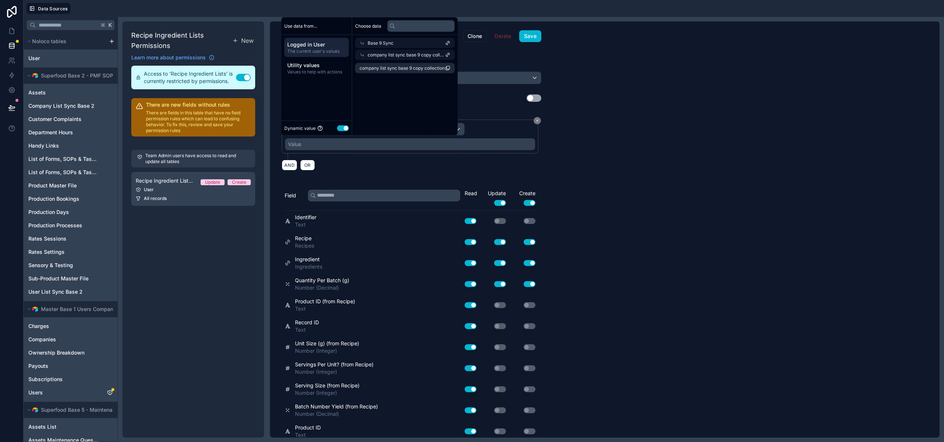
scroll to position [0, 0]
click at [391, 68] on span "company list sync base 9 copy collection" at bounding box center [402, 68] width 85 height 6
click at [529, 35] on button "Save" at bounding box center [530, 36] width 22 height 12
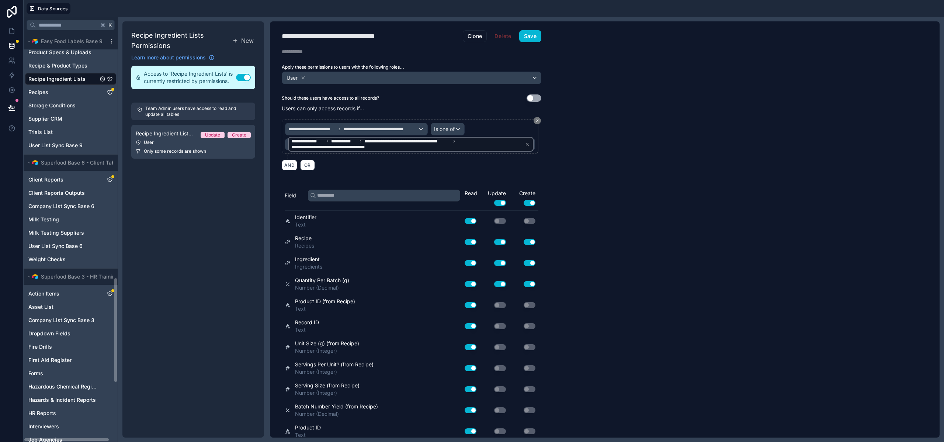
scroll to position [963, 0]
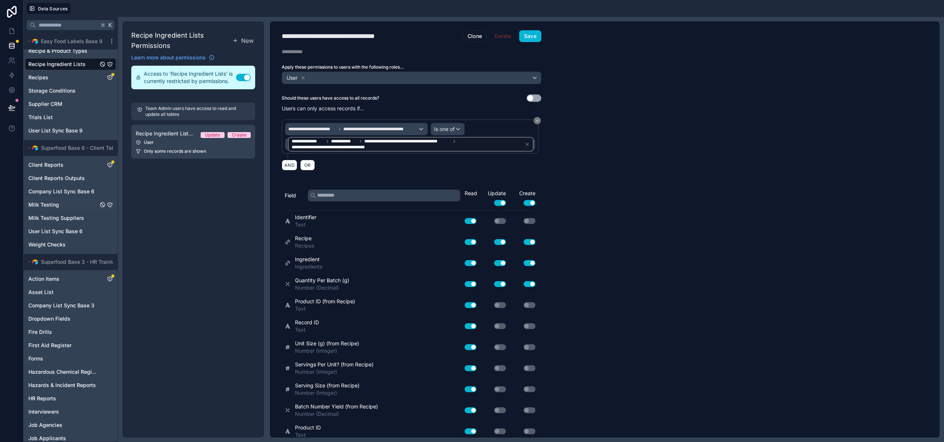
click at [48, 203] on span "Milk Testing" at bounding box center [43, 204] width 31 height 7
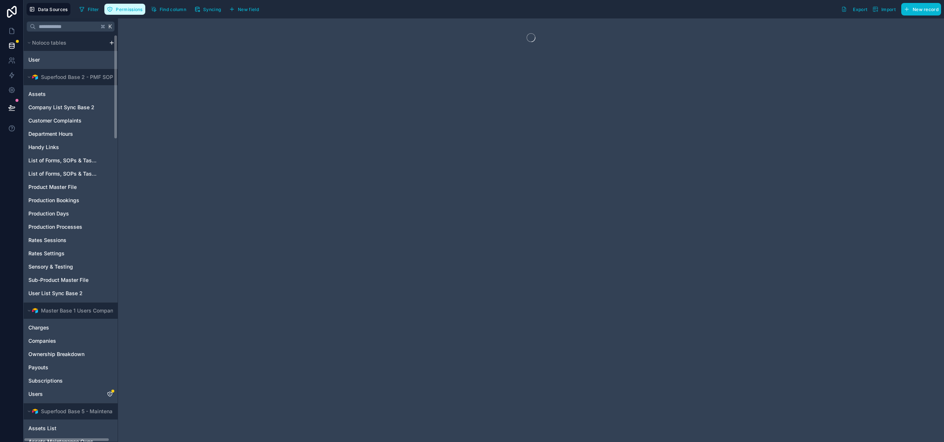
click at [133, 9] on span "Permissions" at bounding box center [129, 10] width 27 height 6
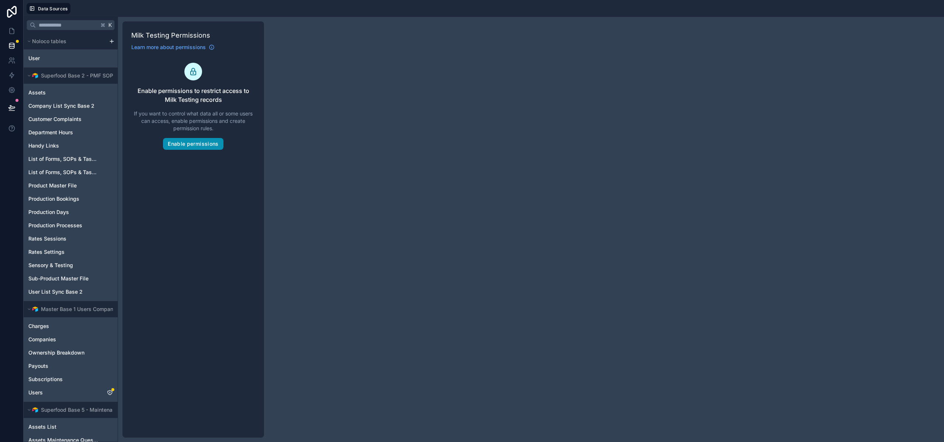
click at [192, 145] on button "Enable permissions" at bounding box center [193, 144] width 60 height 12
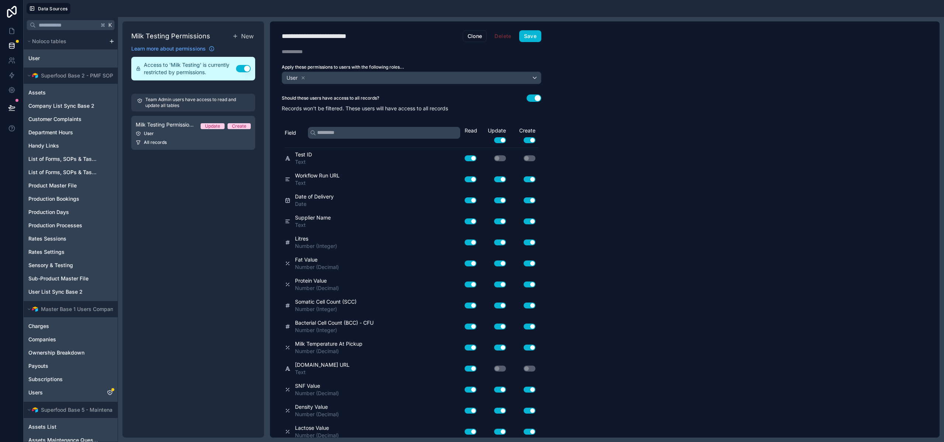
click at [531, 99] on button "Use setting" at bounding box center [534, 97] width 15 height 7
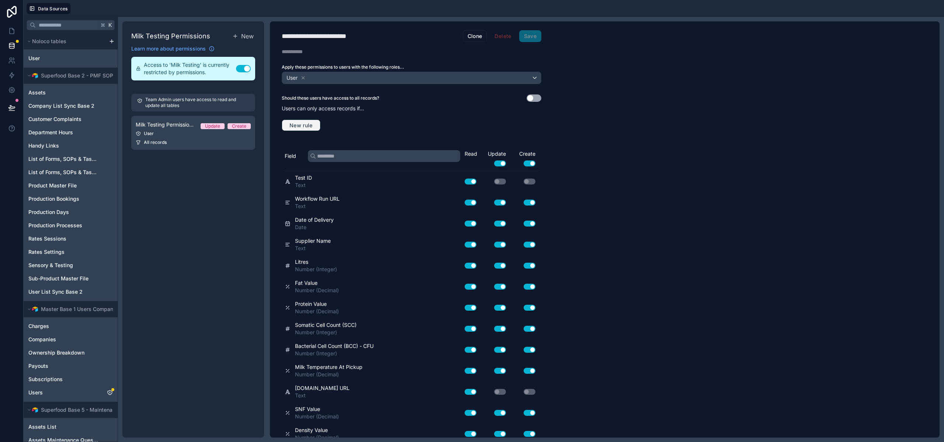
click at [307, 125] on span "New rule" at bounding box center [301, 125] width 29 height 7
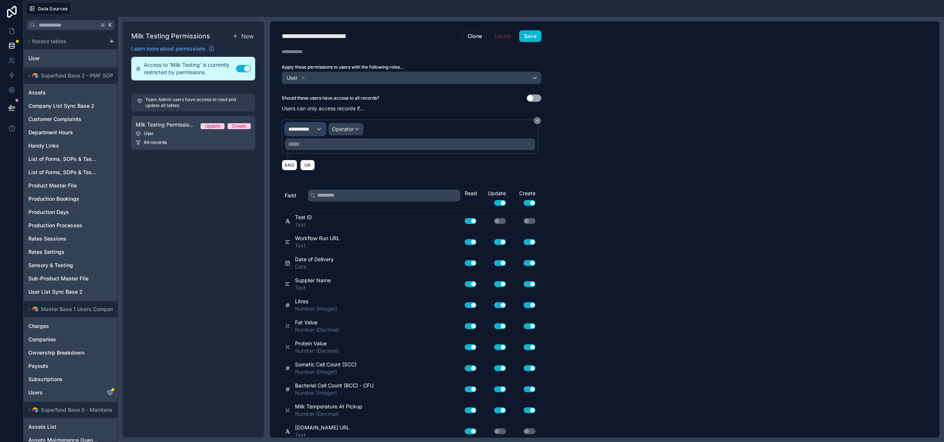
click at [311, 127] on span "**********" at bounding box center [301, 128] width 27 height 7
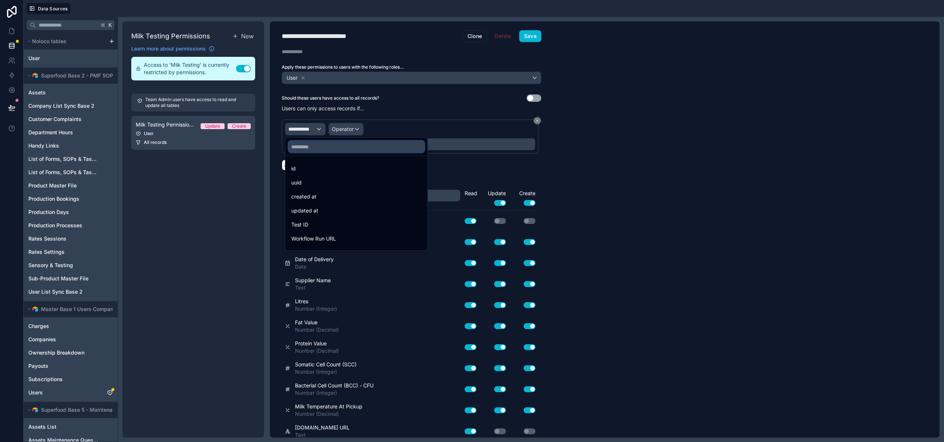
click at [310, 148] on input "text" at bounding box center [356, 147] width 136 height 12
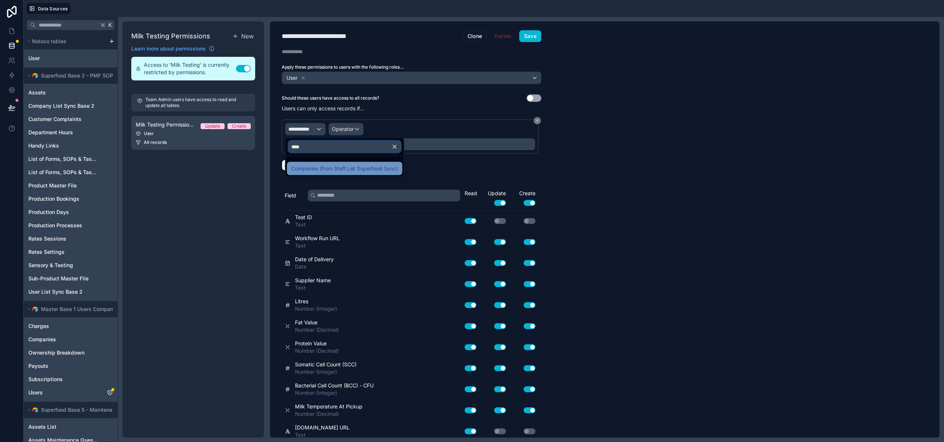
type input "****"
click at [375, 170] on span "Companies (from Staff List Superfood Sync)" at bounding box center [344, 168] width 107 height 9
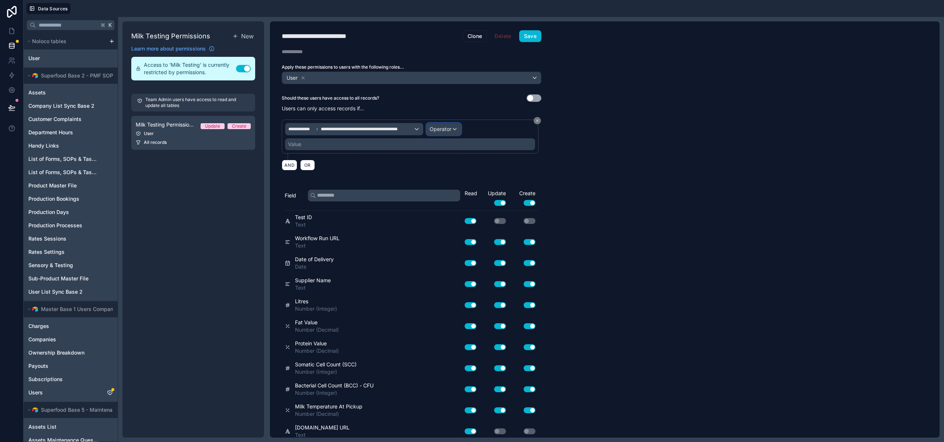
click at [435, 129] on span "Operator" at bounding box center [441, 129] width 22 height 6
click at [451, 197] on span "Is one of" at bounding box center [443, 196] width 21 height 9
click at [347, 145] on div "Value" at bounding box center [410, 144] width 250 height 12
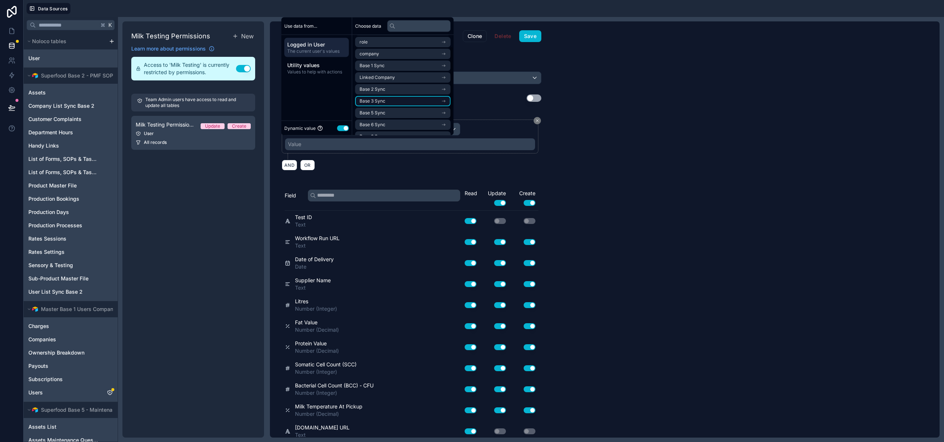
scroll to position [20, 0]
click at [390, 118] on li "Base 6 Sync" at bounding box center [403, 118] width 96 height 10
click at [393, 69] on span "Company List Sync Base 6 Noloco" at bounding box center [396, 68] width 72 height 6
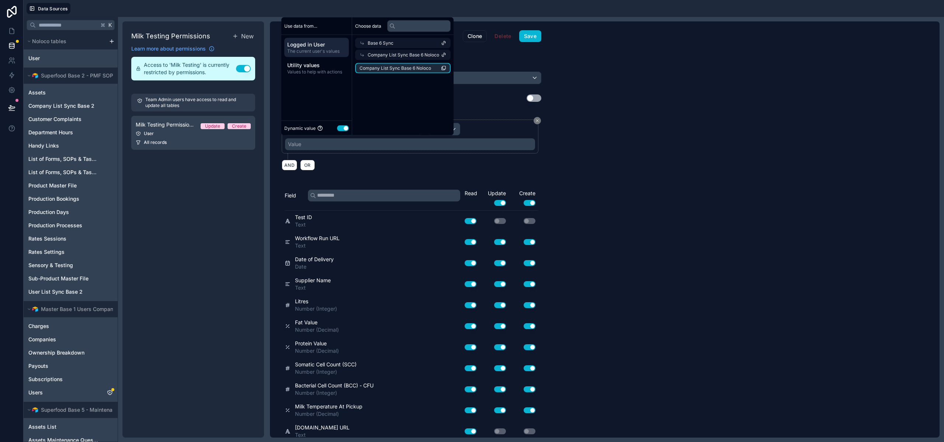
click at [393, 69] on span "Company List Sync Base 6 Noloco" at bounding box center [396, 68] width 72 height 6
click at [524, 40] on button "Save" at bounding box center [530, 36] width 22 height 12
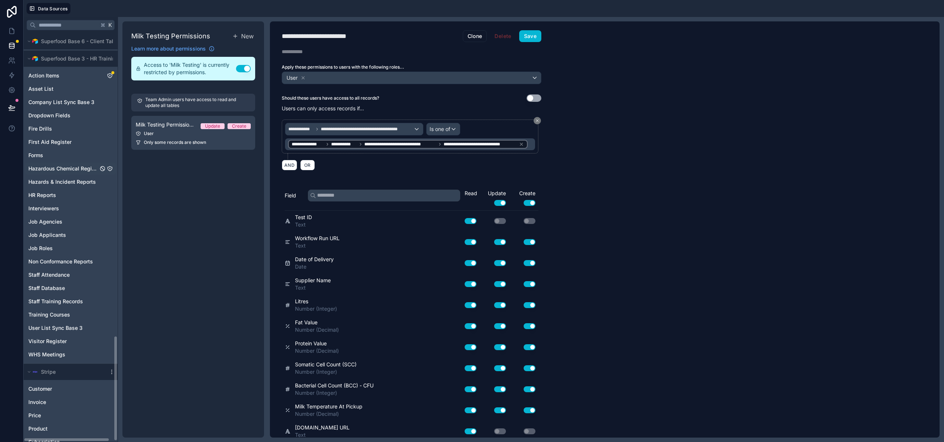
scroll to position [1175, 0]
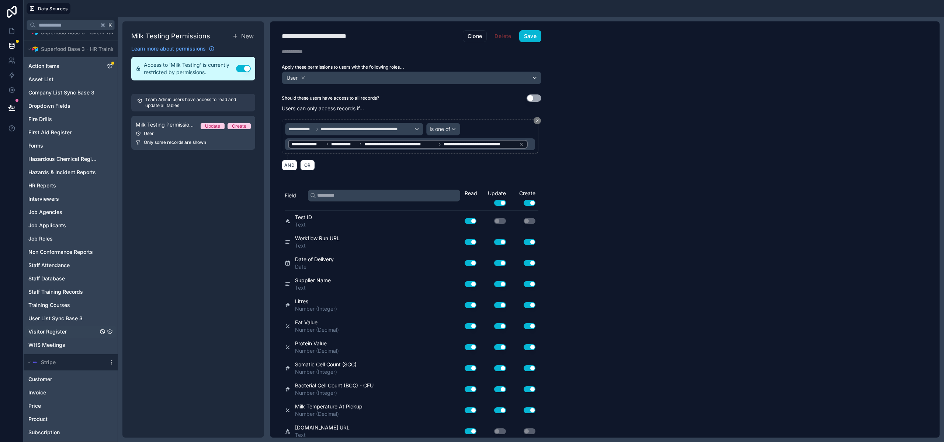
click at [50, 332] on span "Visitor Register" at bounding box center [47, 331] width 38 height 7
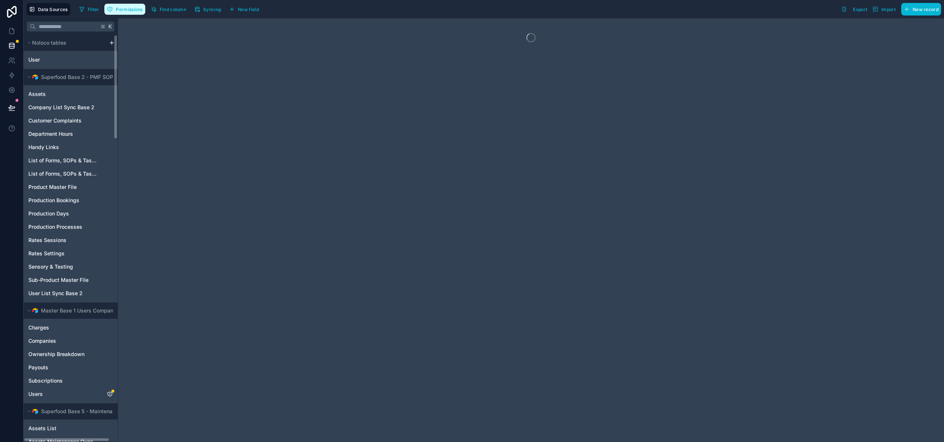
click at [127, 8] on span "Permissions" at bounding box center [129, 10] width 27 height 6
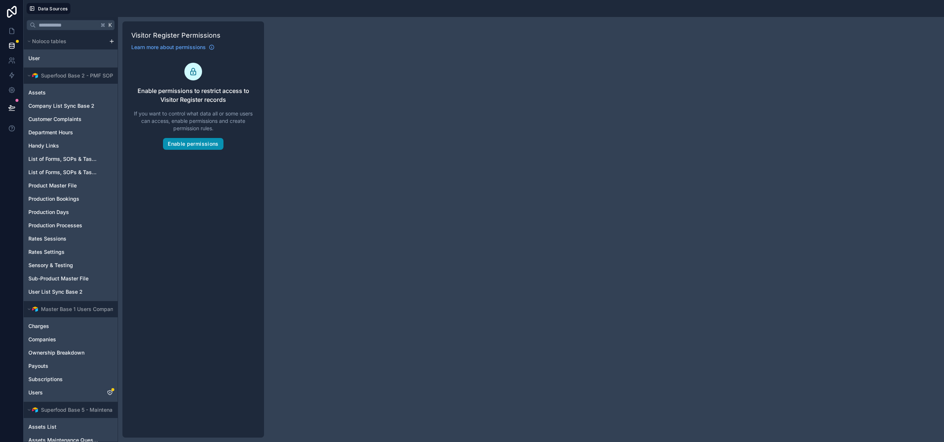
click at [193, 141] on button "Enable permissions" at bounding box center [193, 144] width 60 height 12
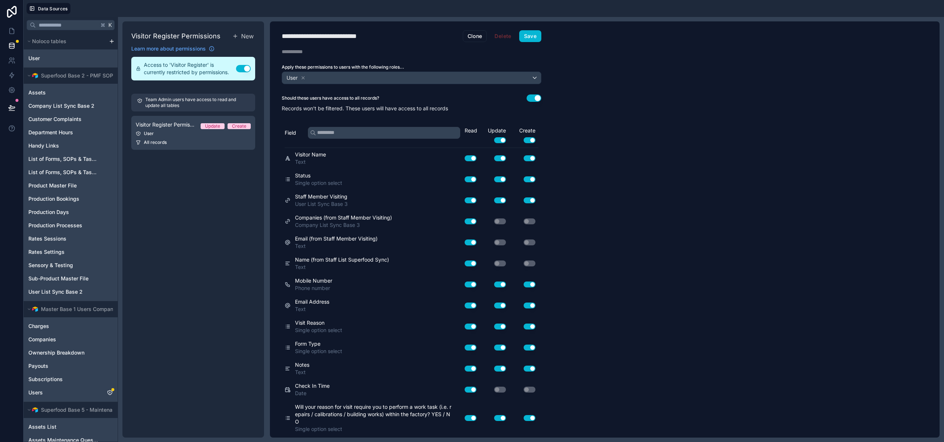
click at [534, 99] on button "Use setting" at bounding box center [534, 97] width 15 height 7
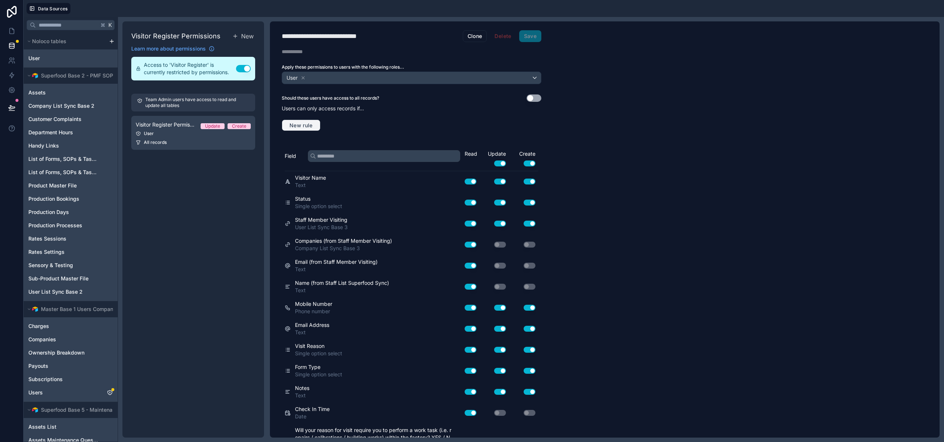
click at [291, 129] on button "New rule" at bounding box center [301, 126] width 39 height 12
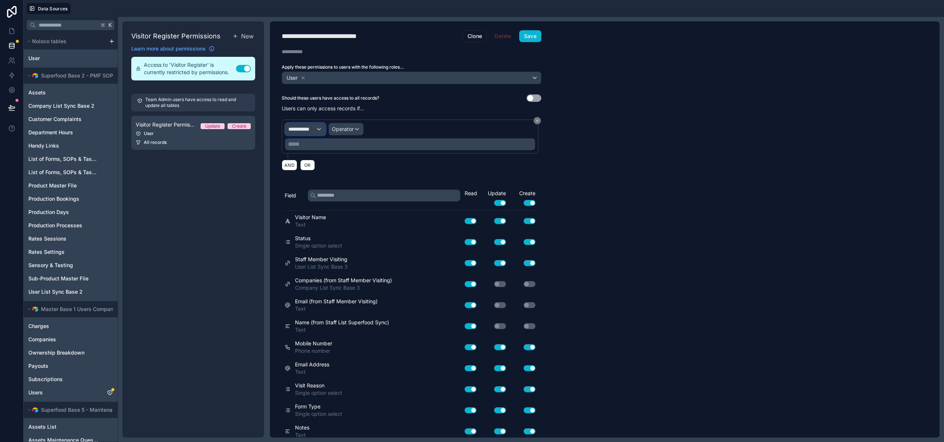
click at [313, 128] on span "**********" at bounding box center [301, 128] width 27 height 7
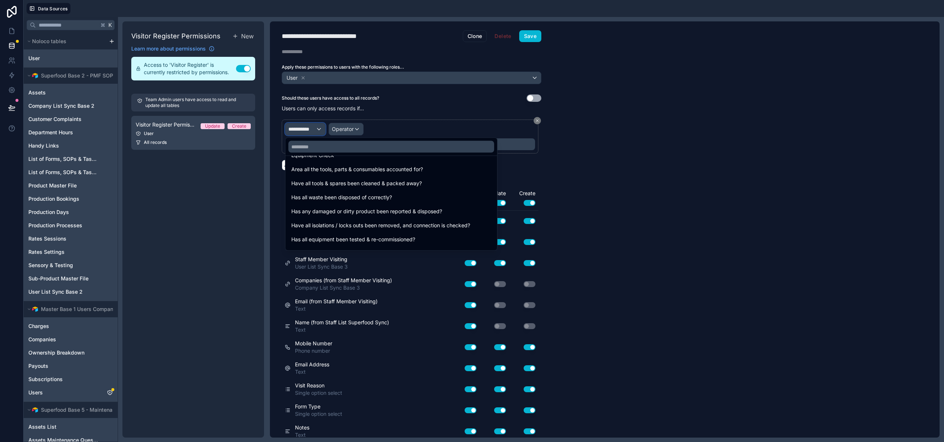
scroll to position [417, 0]
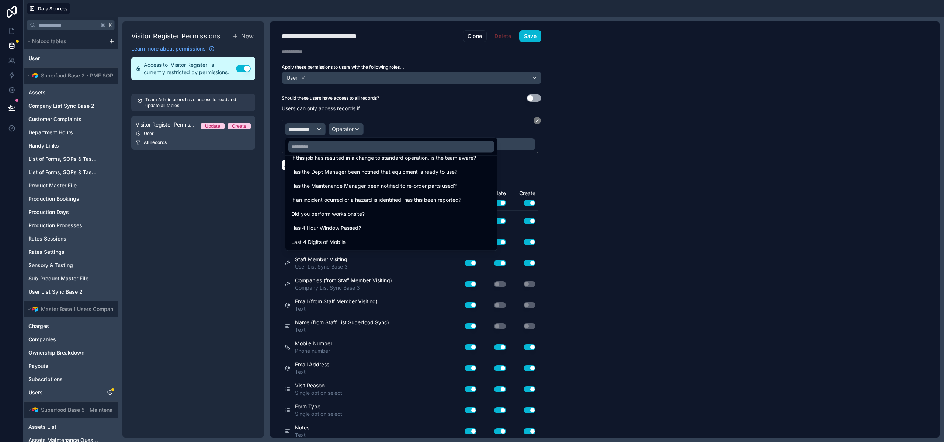
drag, startPoint x: 314, startPoint y: 136, endPoint x: 318, endPoint y: 150, distance: 15.1
click at [314, 136] on div "id uuid created at updated at Visitor Name Status Staff Member Visiting Compani…" at bounding box center [391, 193] width 213 height 115
click at [318, 150] on input "text" at bounding box center [391, 147] width 206 height 12
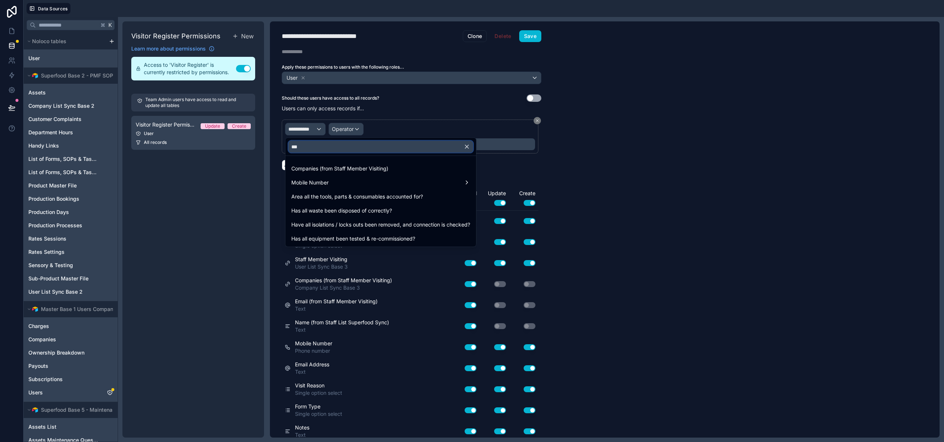
scroll to position [0, 0]
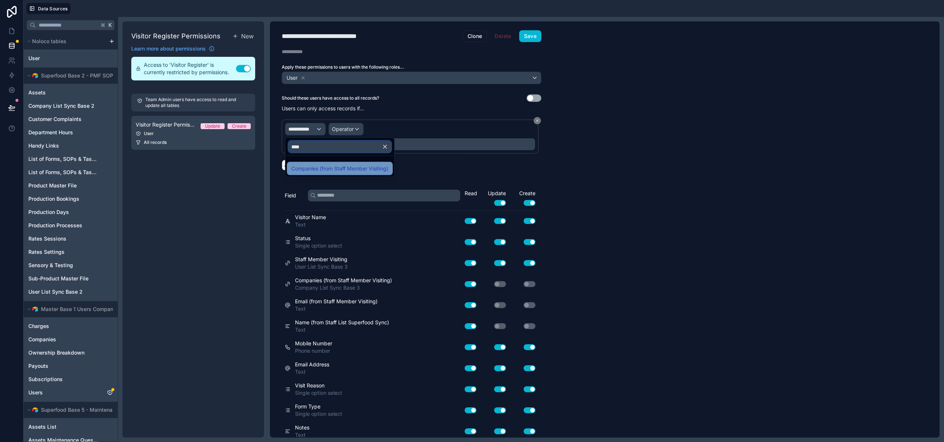
type input "****"
click at [329, 166] on span "Companies (from Staff Member Visiting)" at bounding box center [339, 168] width 97 height 9
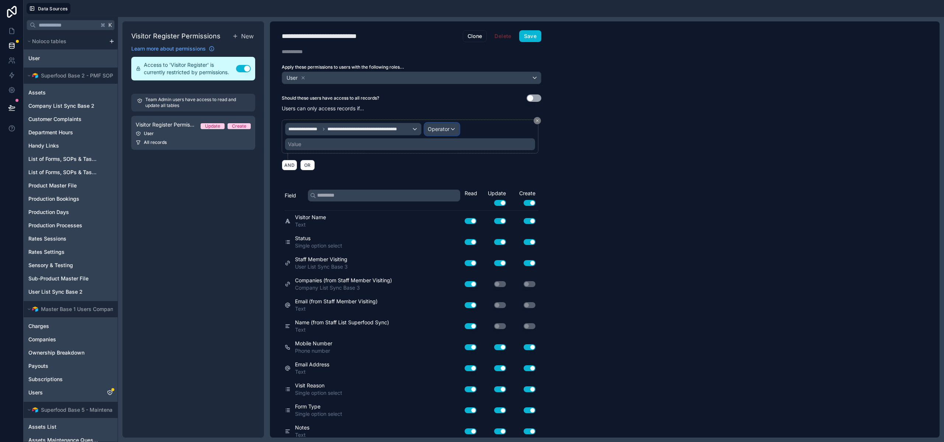
click at [443, 127] on span "Operator" at bounding box center [439, 129] width 22 height 6
click at [443, 197] on span "Is one of" at bounding box center [441, 196] width 21 height 9
click at [302, 145] on div "Value" at bounding box center [410, 144] width 250 height 12
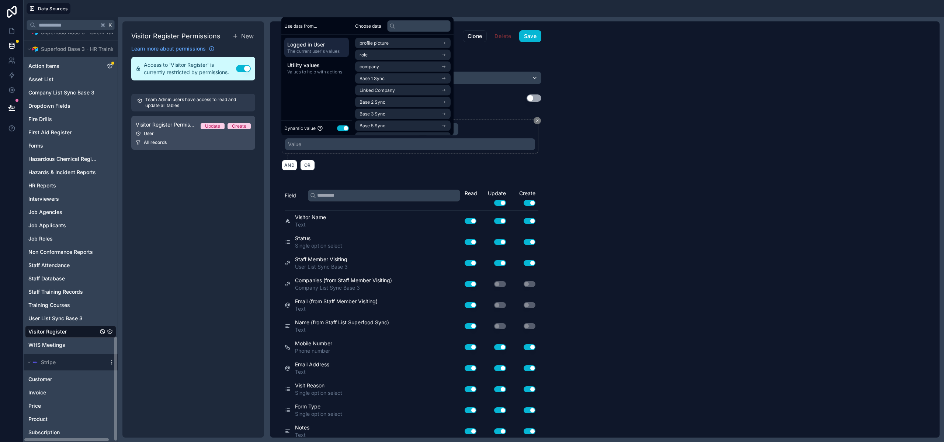
scroll to position [1174, 0]
click at [373, 110] on li "Base 3 Sync" at bounding box center [403, 114] width 96 height 10
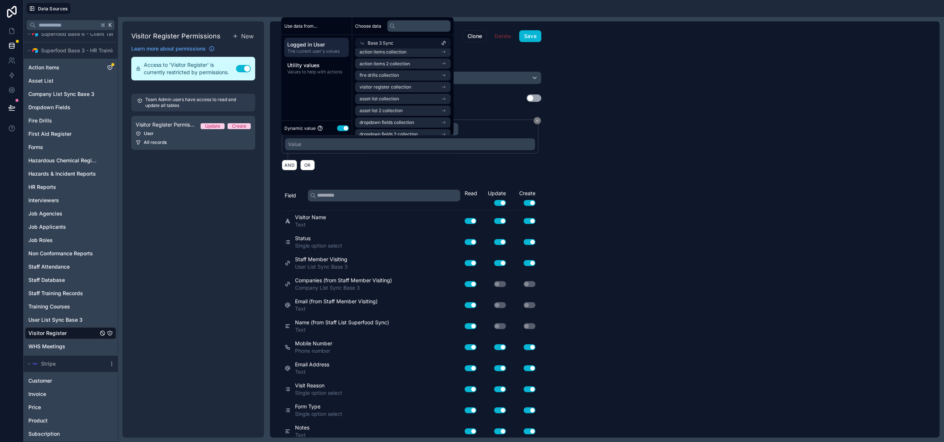
scroll to position [295, 0]
click at [381, 127] on span "company list sync base 3 copy collection" at bounding box center [401, 127] width 82 height 6
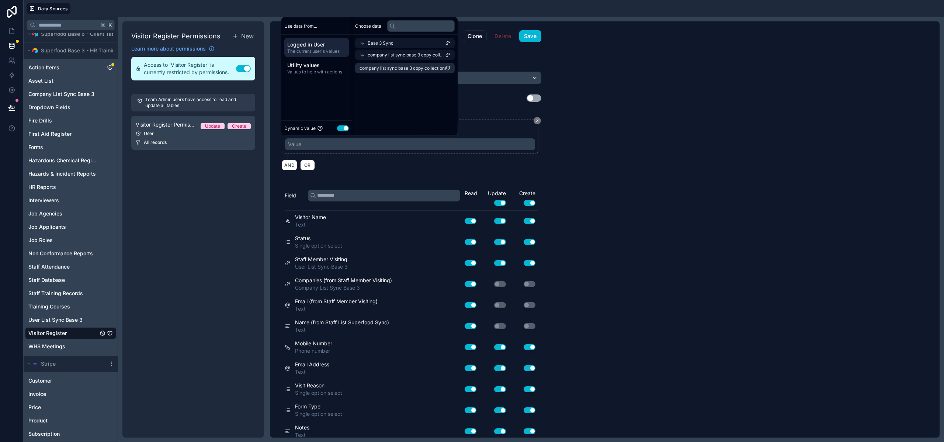
scroll to position [0, 0]
click at [392, 71] on li "company list sync base 3 copy collection" at bounding box center [405, 68] width 100 height 10
click at [536, 34] on button "Save" at bounding box center [530, 36] width 22 height 12
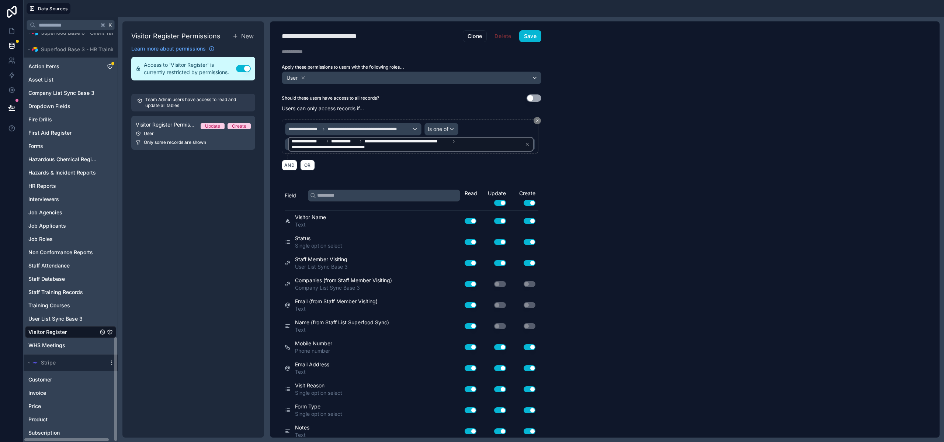
scroll to position [1175, 0]
click at [56, 319] on span "User List Sync Base 3" at bounding box center [55, 318] width 54 height 7
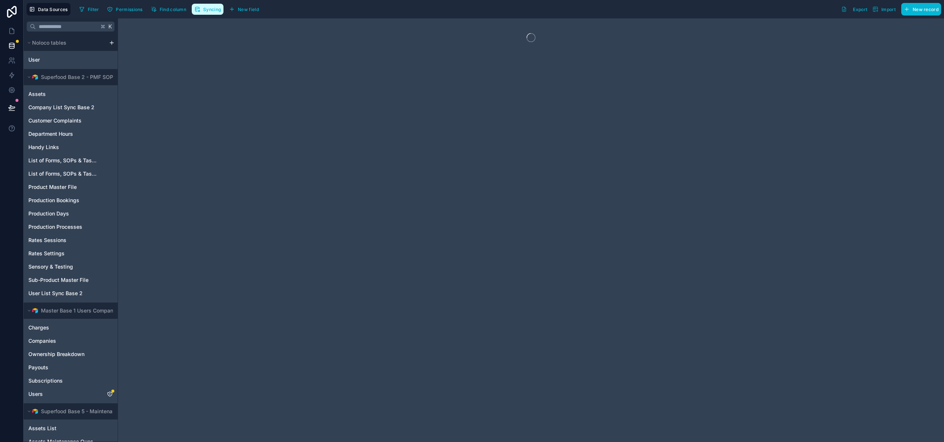
click at [198, 8] on icon "button" at bounding box center [198, 7] width 4 height 1
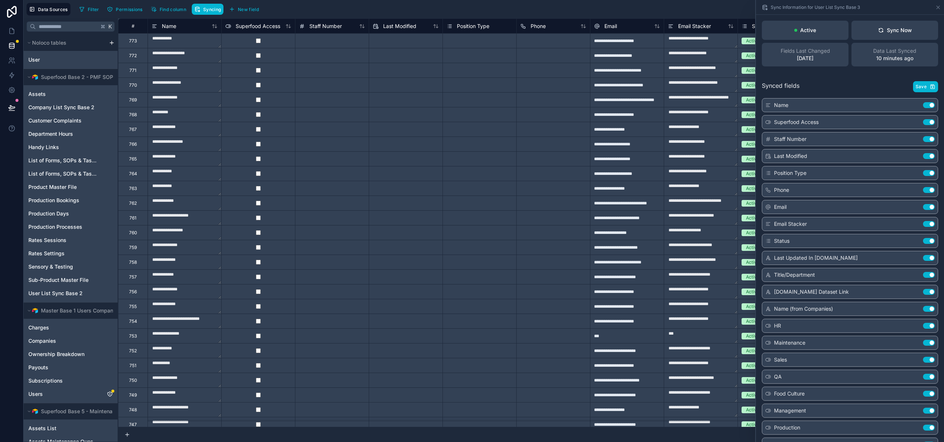
click at [597, 6] on div "Filter Permissions Find column Syncing New field Export Import New record" at bounding box center [508, 9] width 865 height 13
click at [937, 8] on icon at bounding box center [939, 7] width 6 height 6
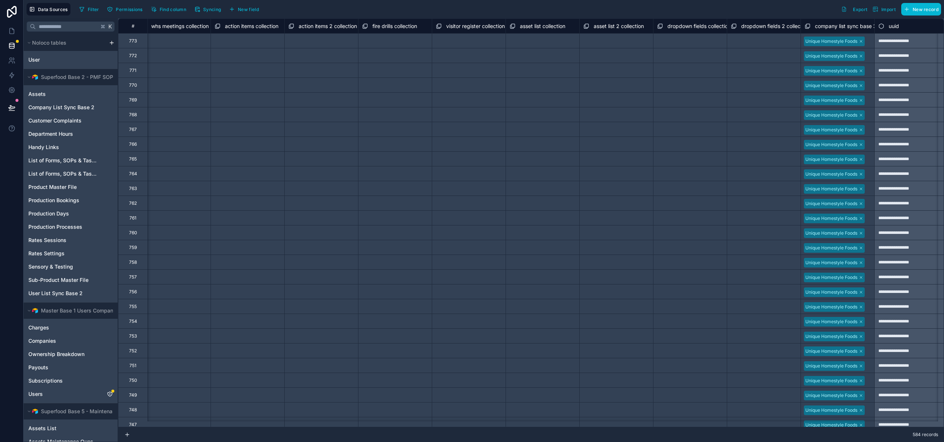
scroll to position [0, 4595]
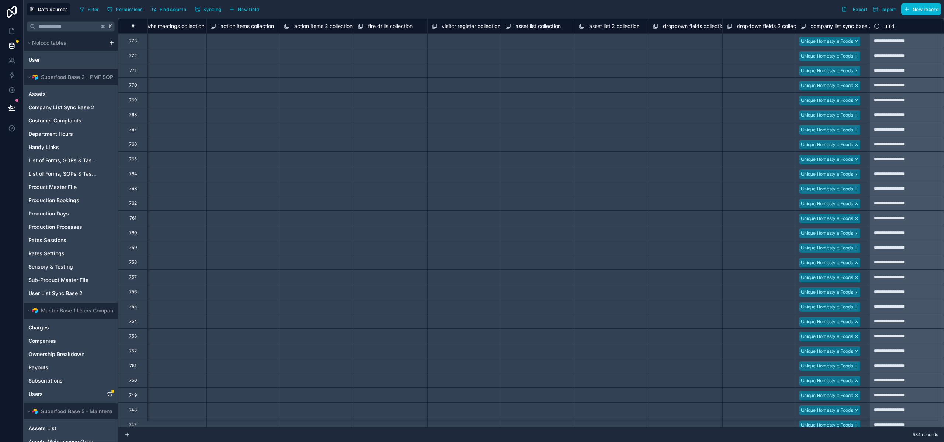
click at [822, 25] on span "company list sync base 3 copy collection" at bounding box center [861, 26] width 100 height 7
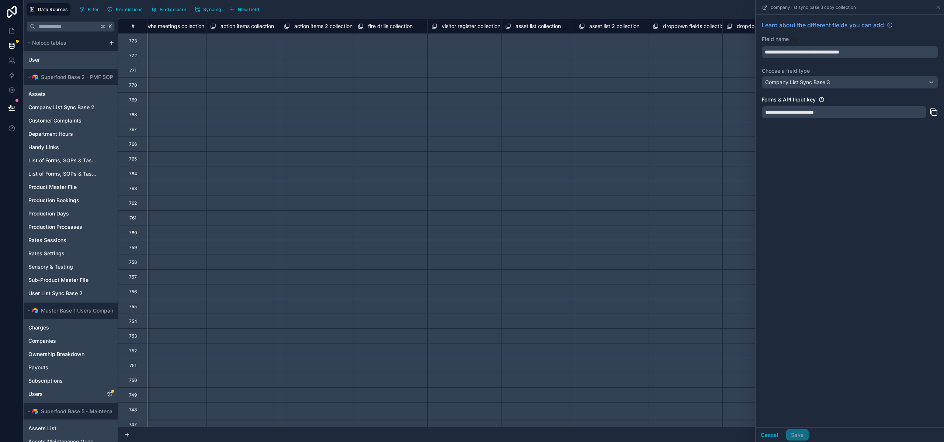
click at [766, 7] on icon at bounding box center [765, 7] width 6 height 6
click at [766, 7] on icon at bounding box center [765, 6] width 3 height 3
click at [766, 7] on icon at bounding box center [765, 7] width 6 height 6
click at [763, 8] on icon at bounding box center [764, 7] width 3 height 3
click at [937, 6] on icon at bounding box center [939, 7] width 6 height 6
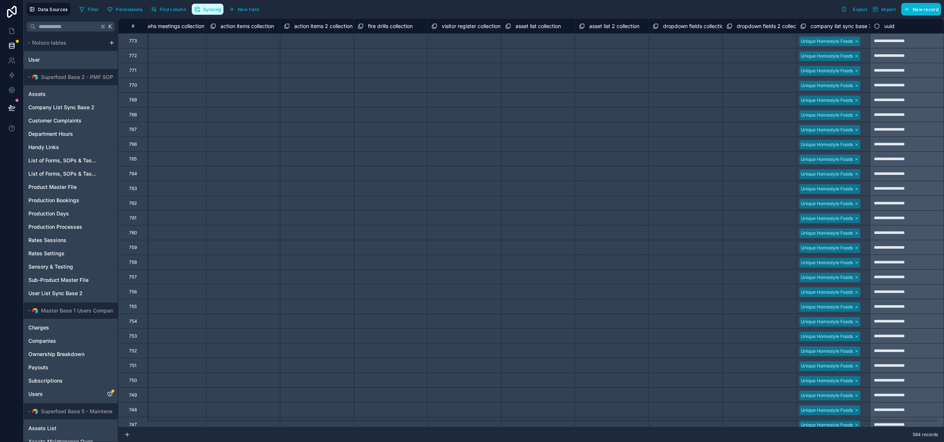
click at [210, 8] on span "Syncing" at bounding box center [212, 10] width 18 height 6
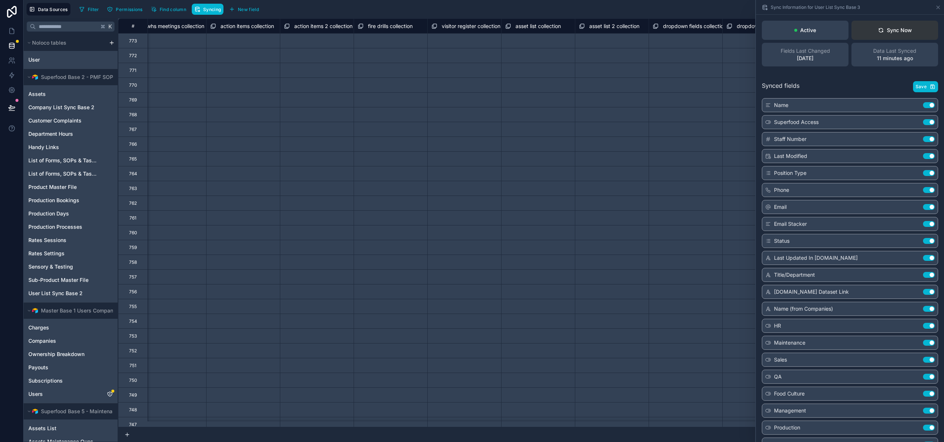
click at [887, 28] on div "Sync Now" at bounding box center [895, 30] width 34 height 7
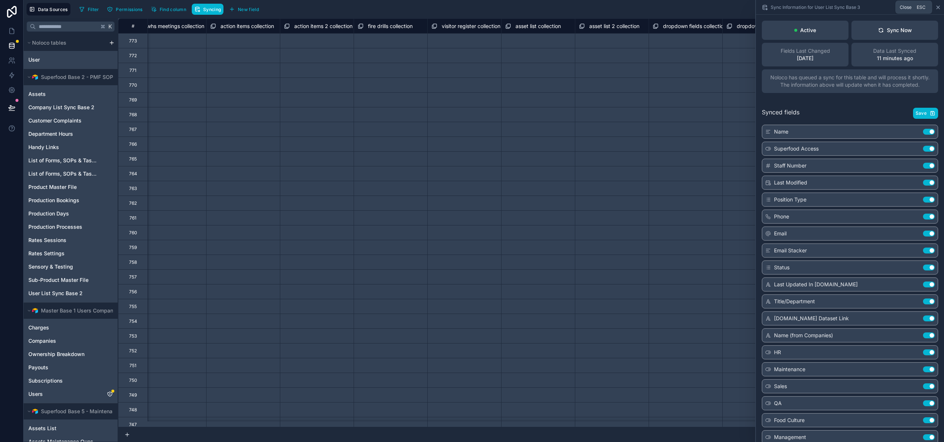
click at [939, 7] on icon at bounding box center [939, 7] width 6 height 6
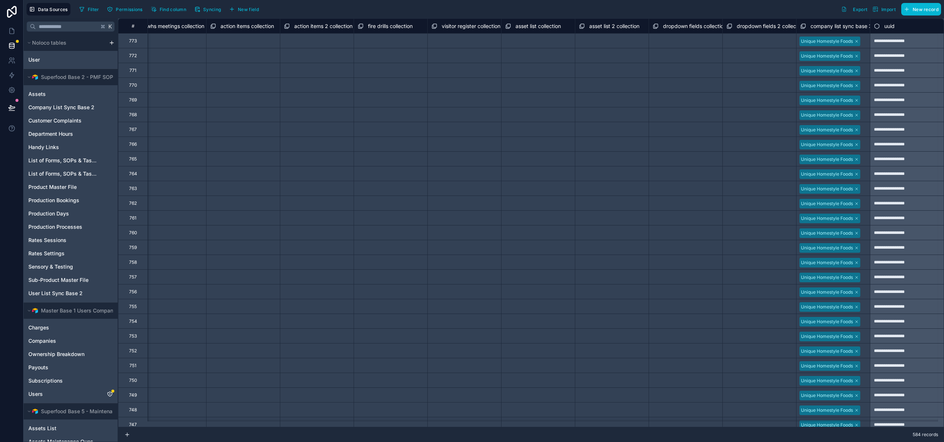
click at [802, 25] on icon at bounding box center [803, 25] width 3 height 3
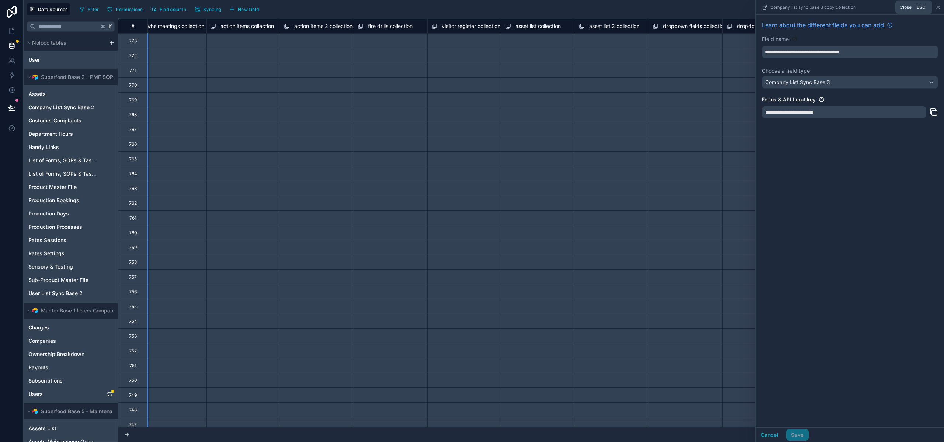
click at [939, 7] on icon at bounding box center [938, 7] width 3 height 3
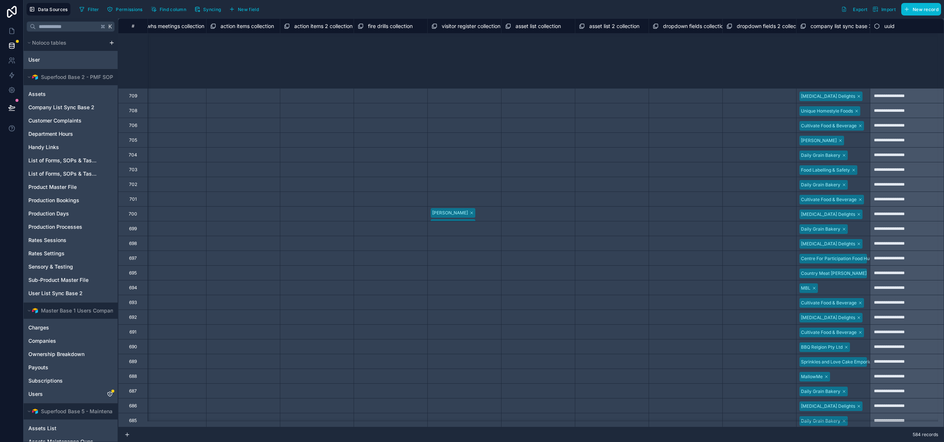
scroll to position [1045, 4595]
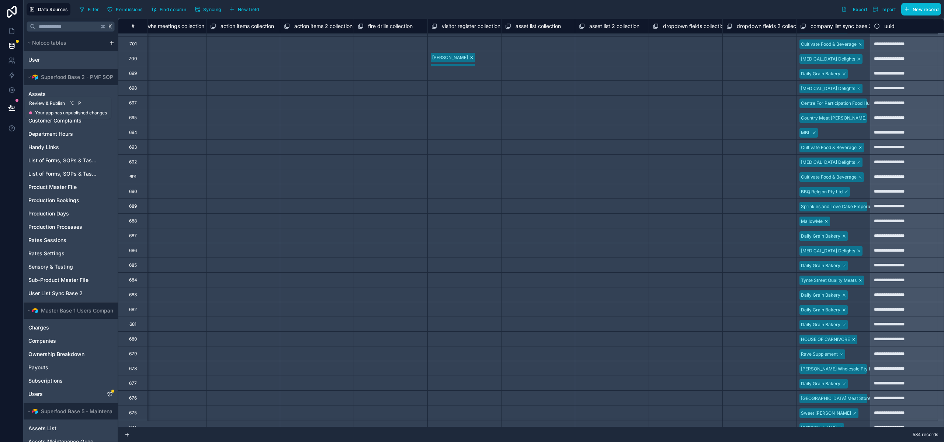
click at [11, 106] on icon at bounding box center [11, 108] width 6 height 4
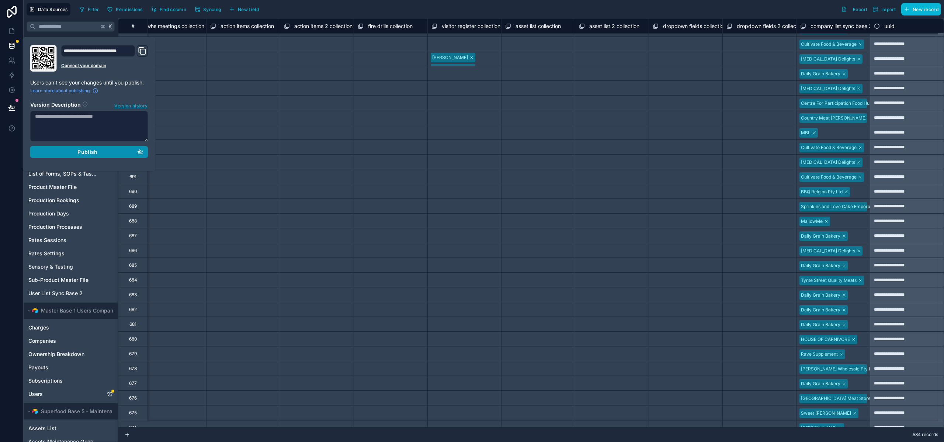
click at [68, 149] on div "Publish" at bounding box center [89, 152] width 108 height 7
